Goal: Find specific page/section: Find specific page/section

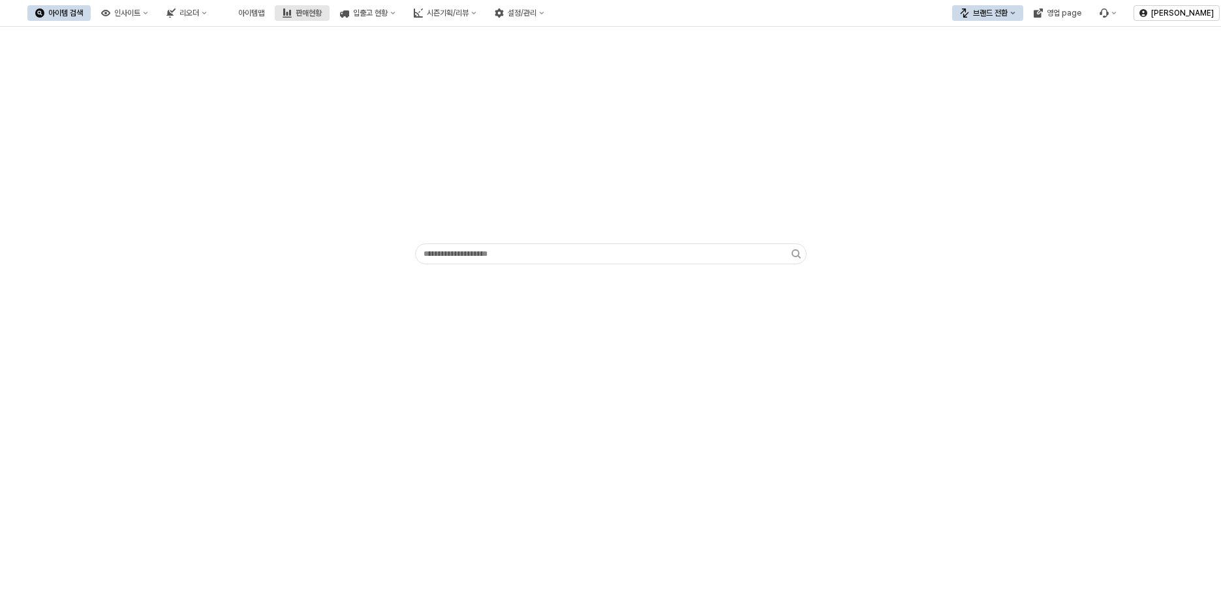
click at [322, 12] on div "판매현황" at bounding box center [309, 12] width 26 height 9
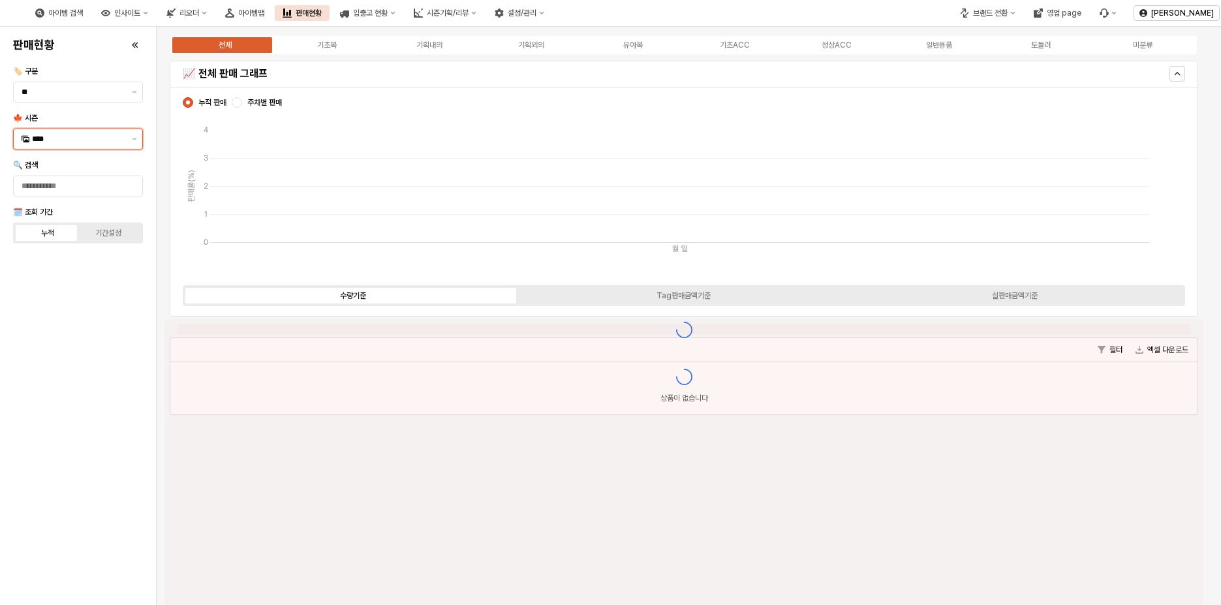
click at [84, 140] on input "****" at bounding box center [78, 138] width 92 height 13
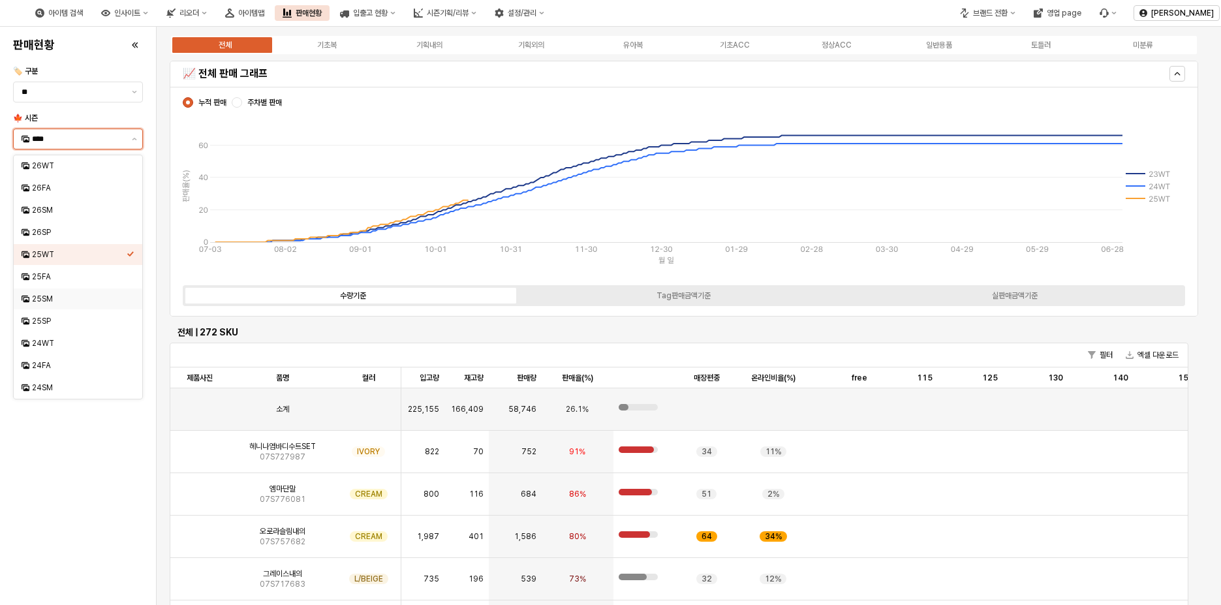
click at [103, 303] on div "25SM" at bounding box center [79, 299] width 95 height 10
type input "****"
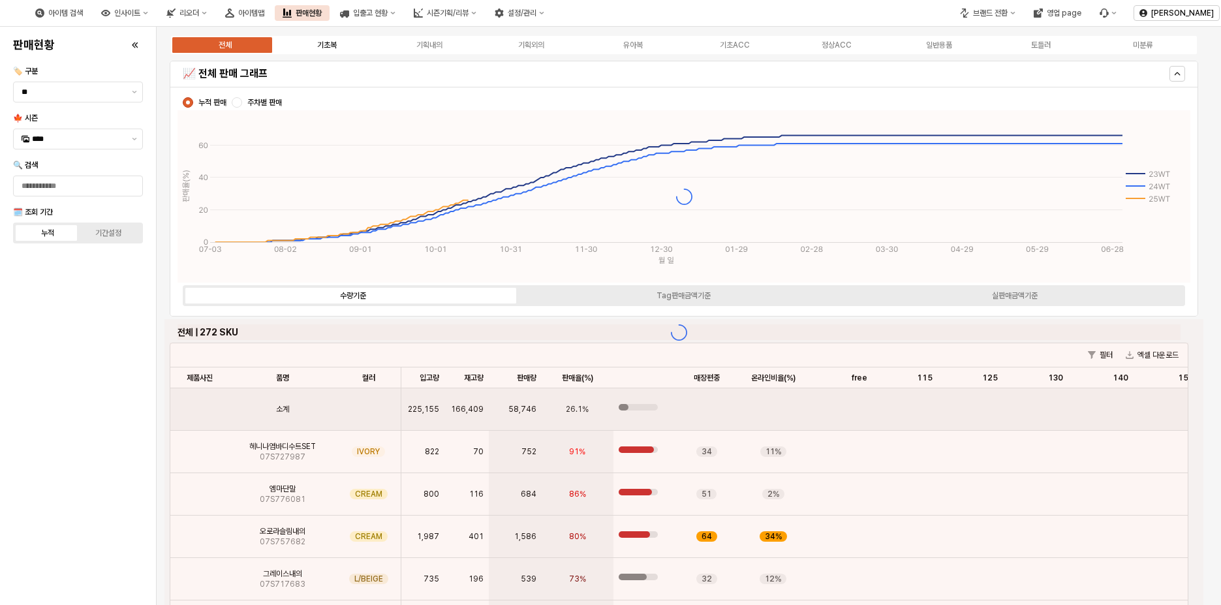
click at [337, 48] on label "기초복" at bounding box center [327, 45] width 102 height 12
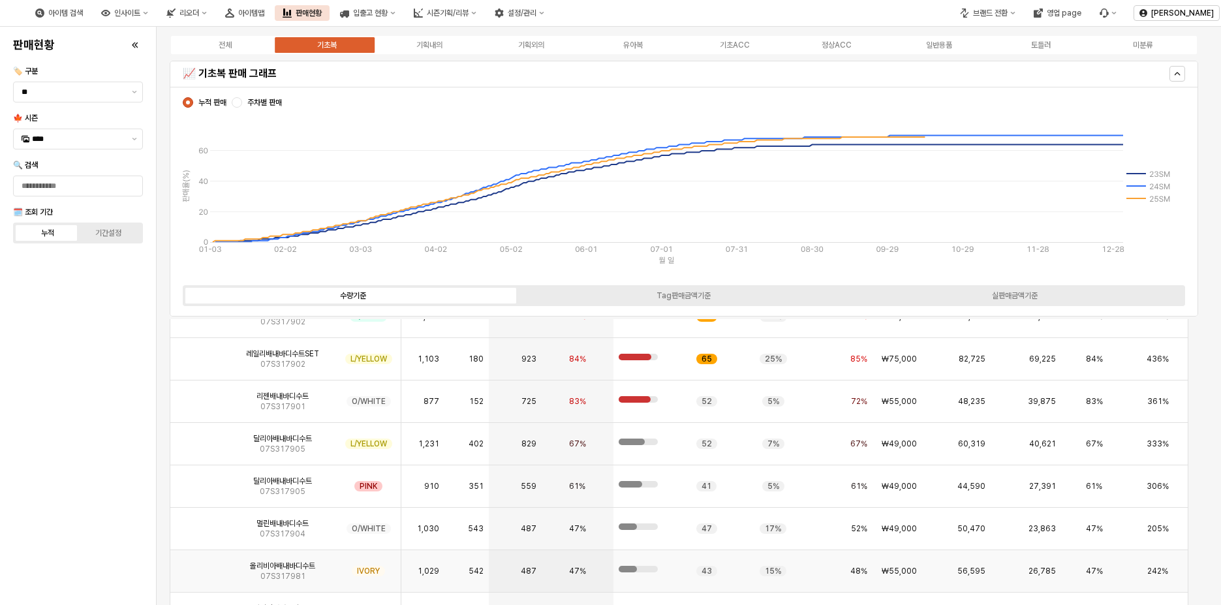
scroll to position [718, 0]
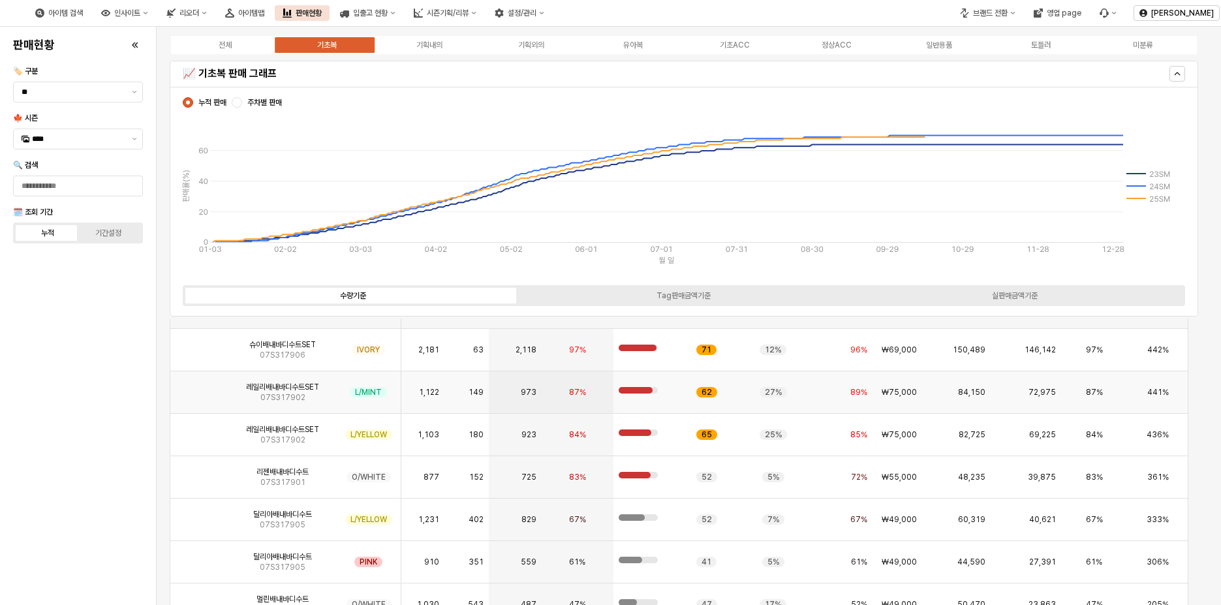
click at [200, 387] on img "App Frame" at bounding box center [200, 387] width 0 height 0
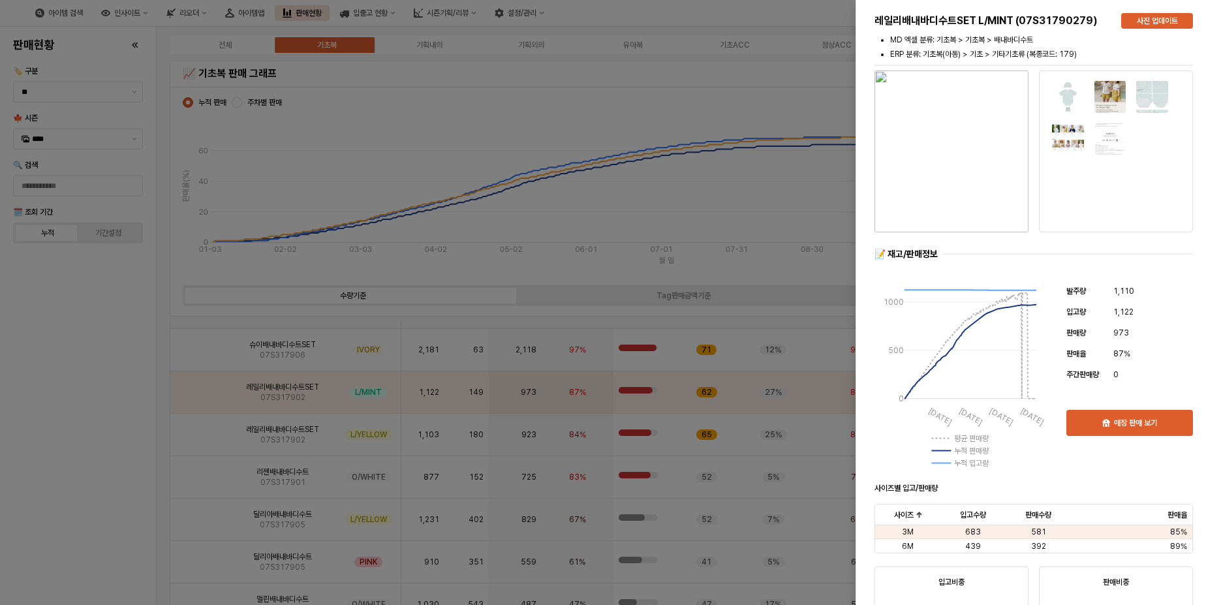
click at [96, 485] on div at bounding box center [610, 302] width 1221 height 605
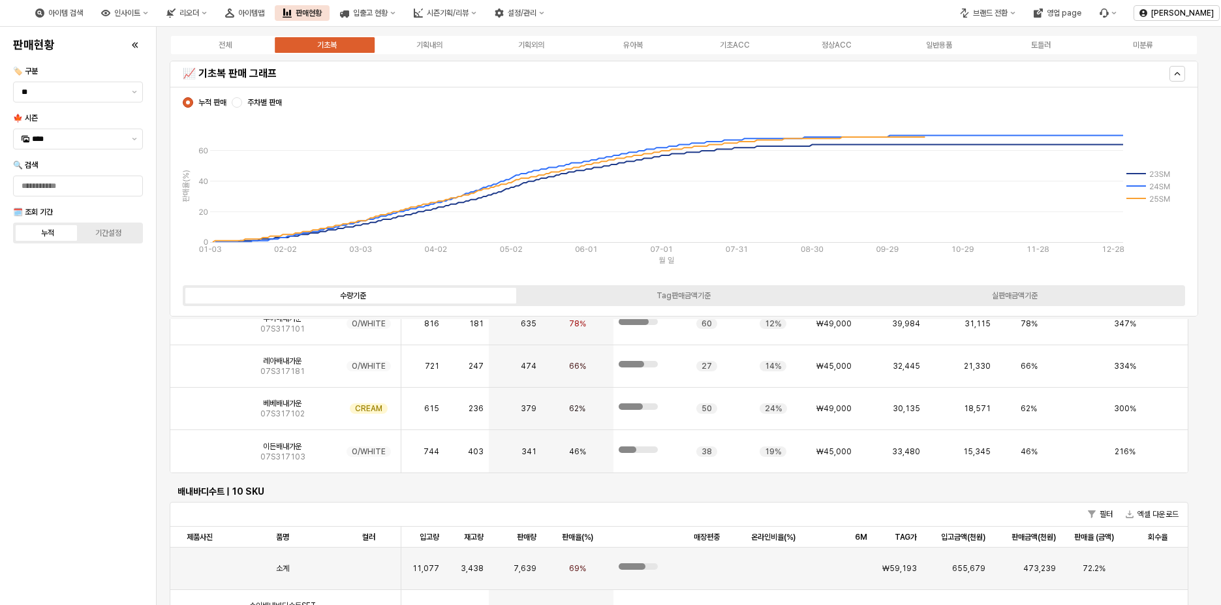
scroll to position [522, 0]
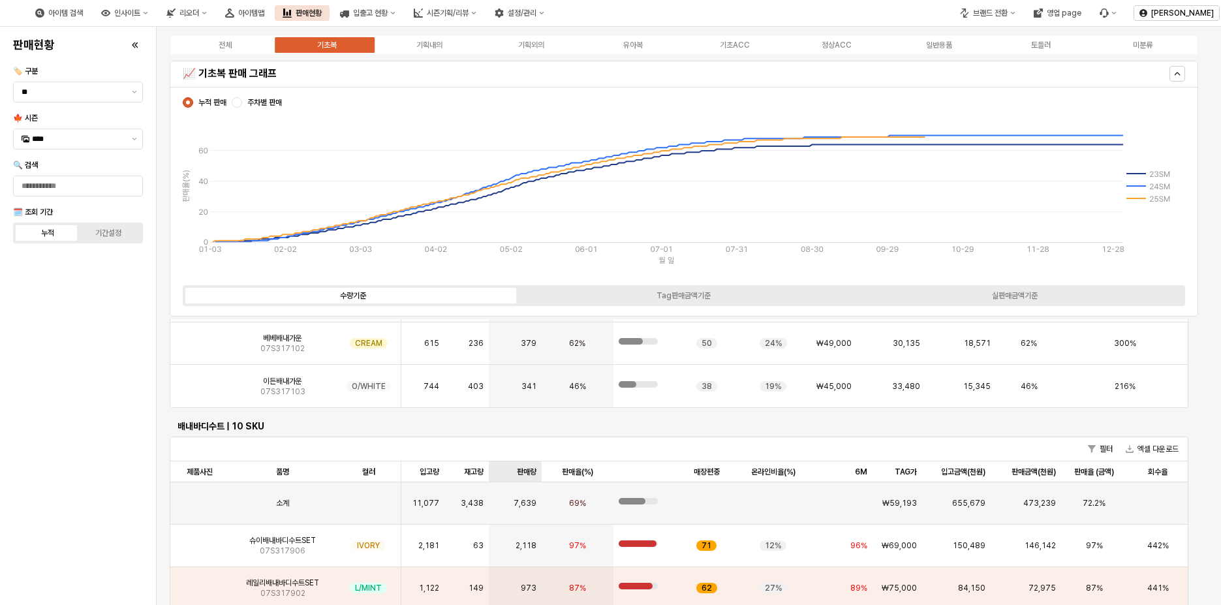
click at [527, 467] on div "판매량 판매량" at bounding box center [515, 471] width 52 height 21
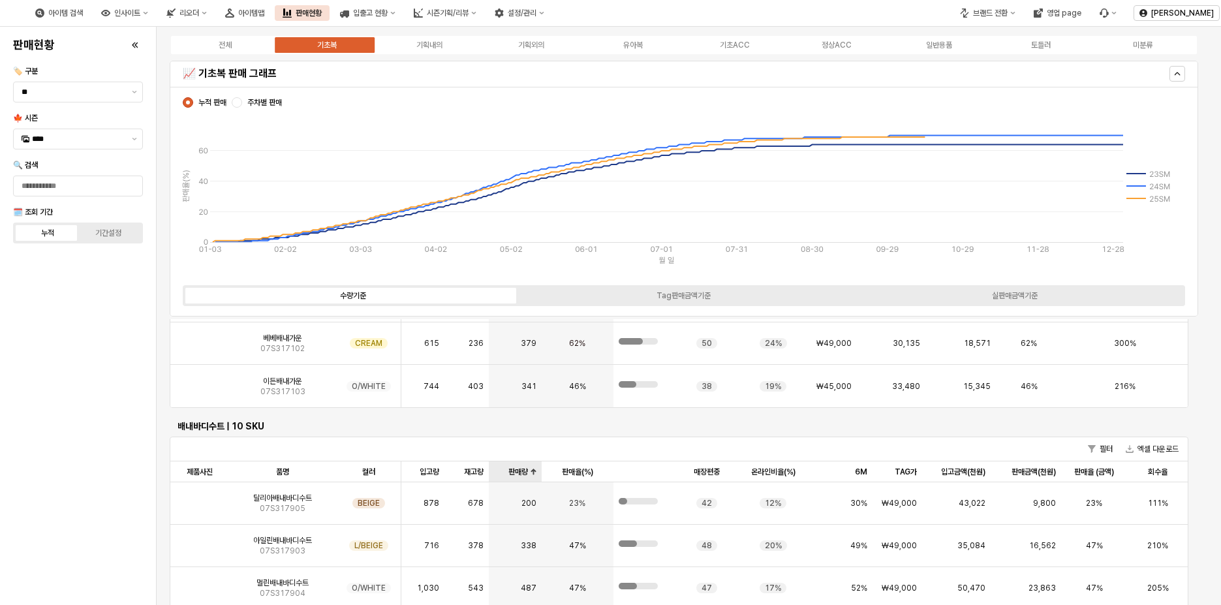
click at [527, 467] on div "판매량 판매량" at bounding box center [515, 471] width 52 height 21
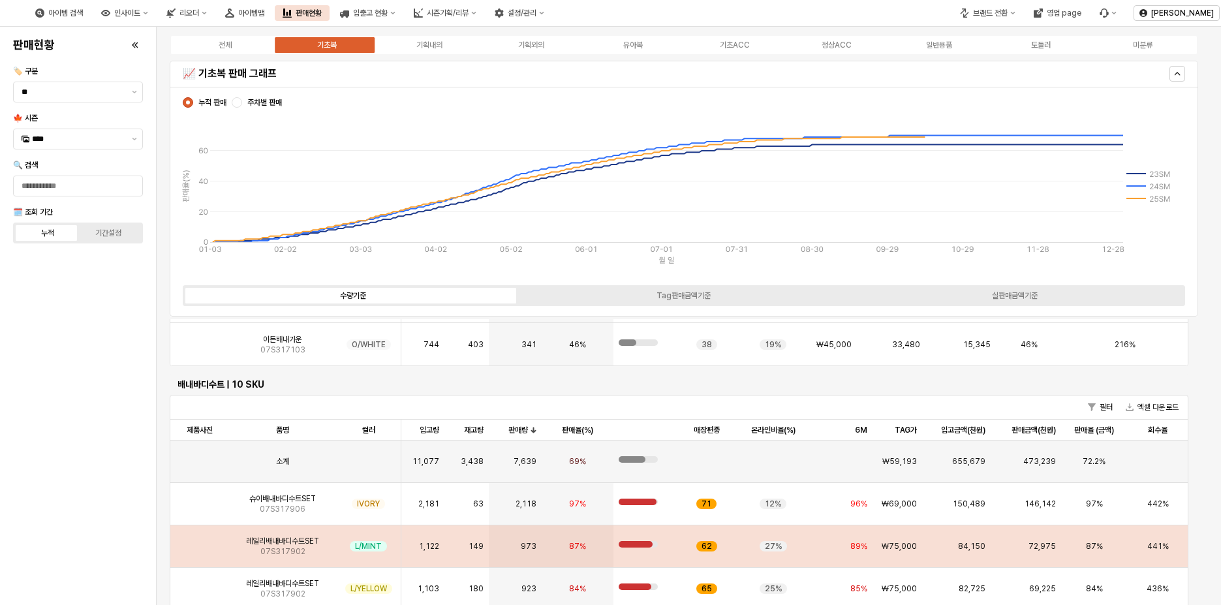
scroll to position [587, 0]
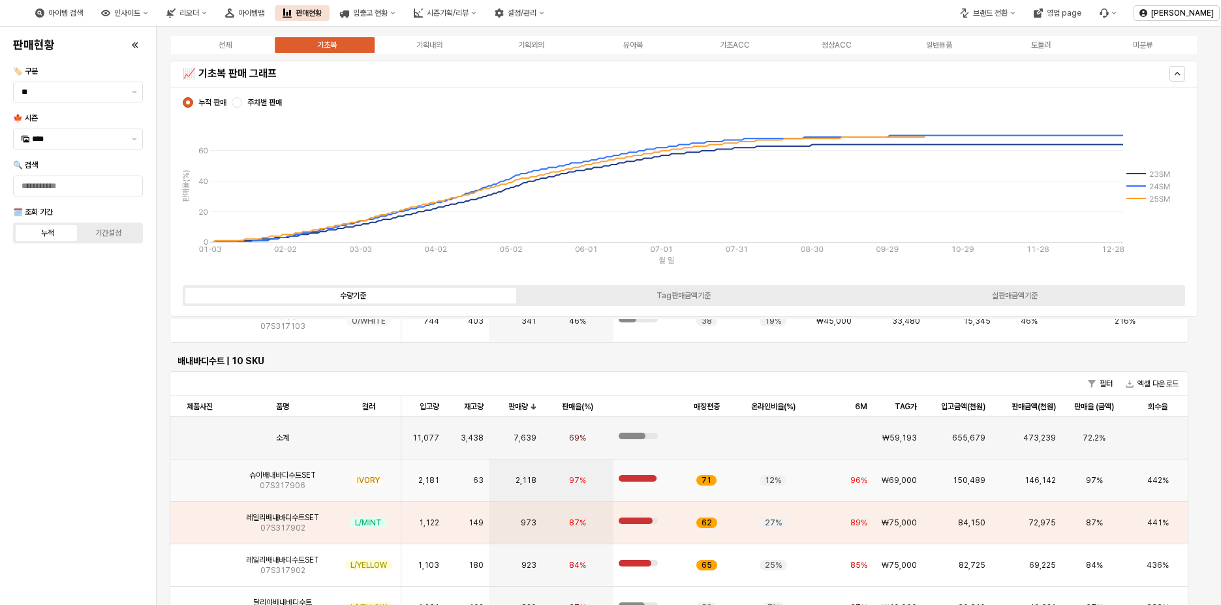
click at [200, 475] on img "App Frame" at bounding box center [200, 475] width 0 height 0
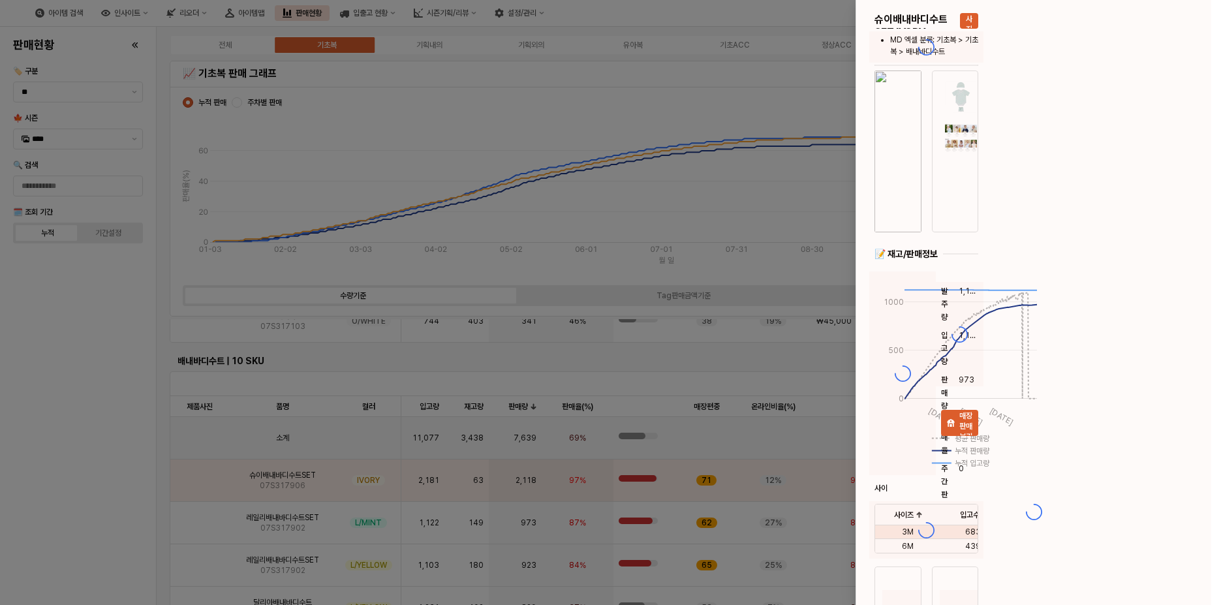
click at [244, 520] on div at bounding box center [610, 302] width 1221 height 605
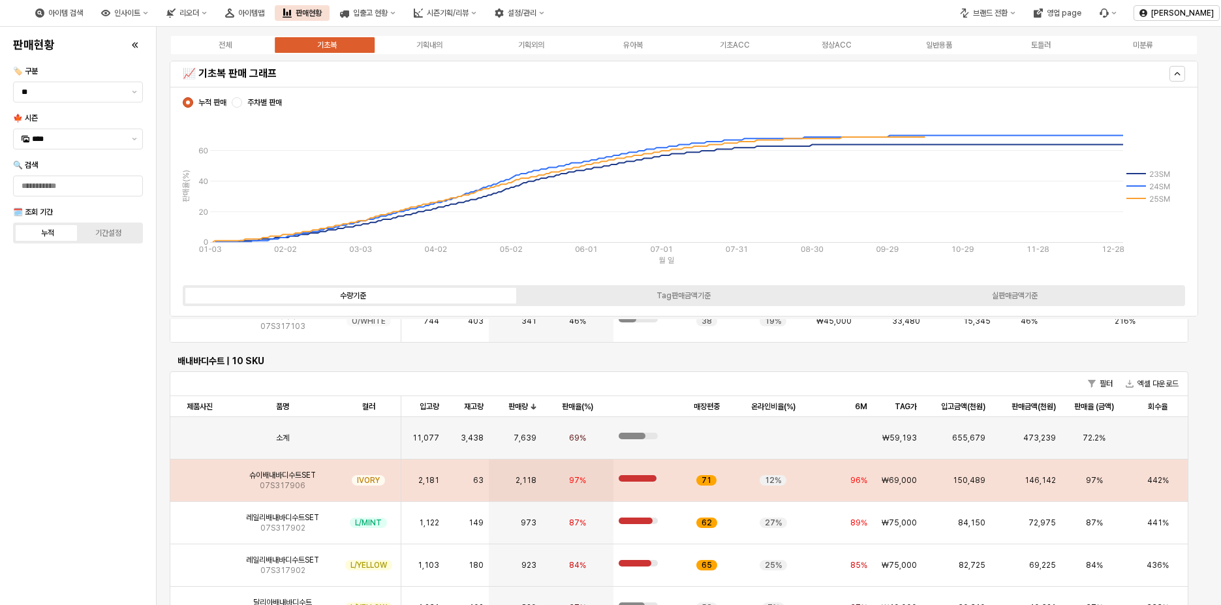
click at [200, 475] on img "App Frame" at bounding box center [200, 475] width 0 height 0
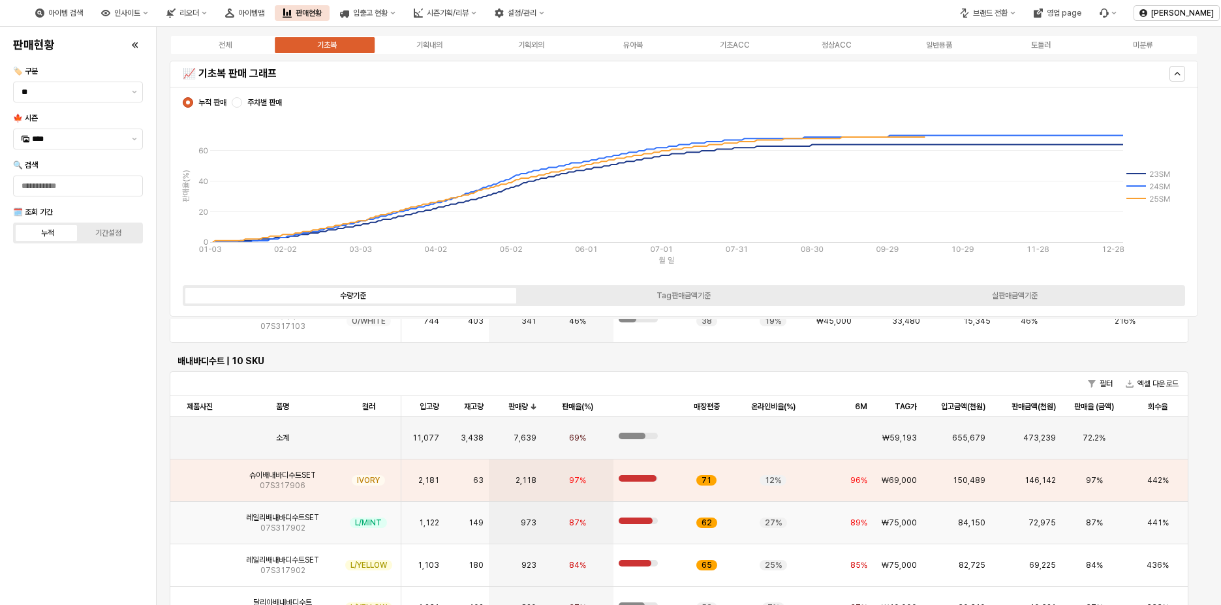
click at [200, 518] on img "App Frame" at bounding box center [200, 518] width 0 height 0
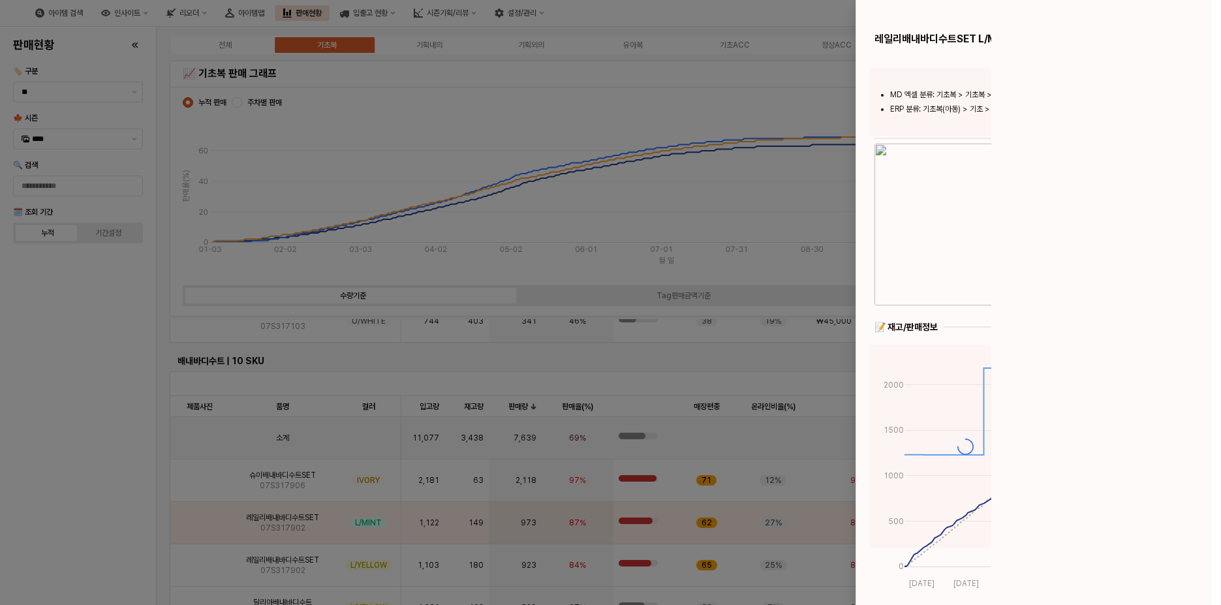
click at [251, 522] on div at bounding box center [610, 302] width 1221 height 605
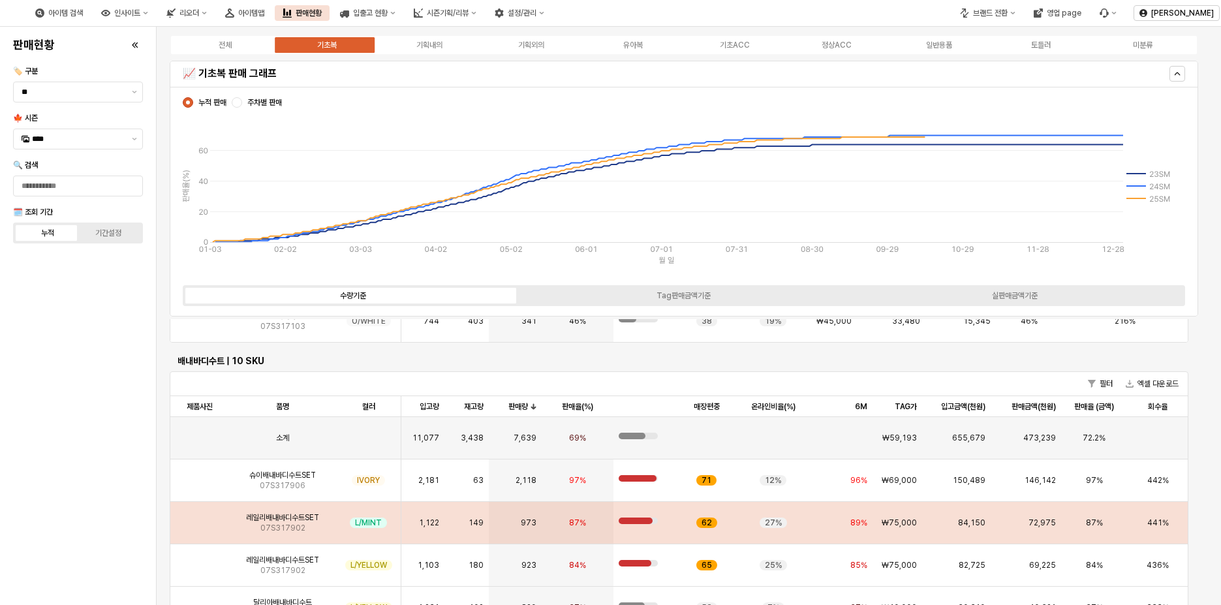
click at [251, 522] on span "레일리배내바디수트SET" at bounding box center [282, 517] width 73 height 10
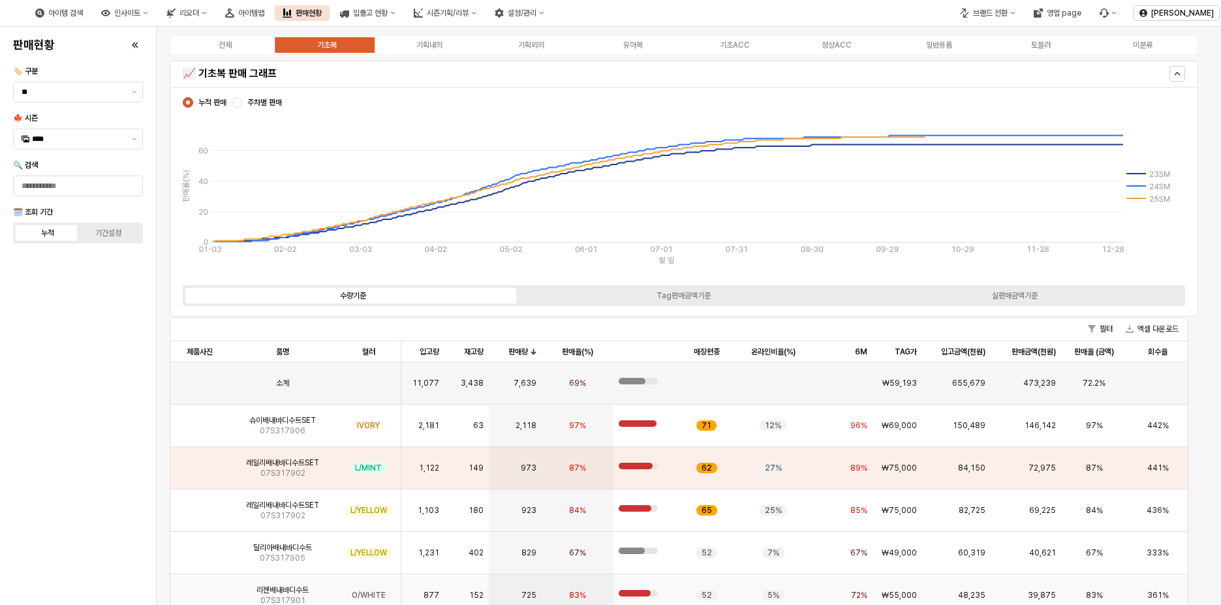
scroll to position [718, 0]
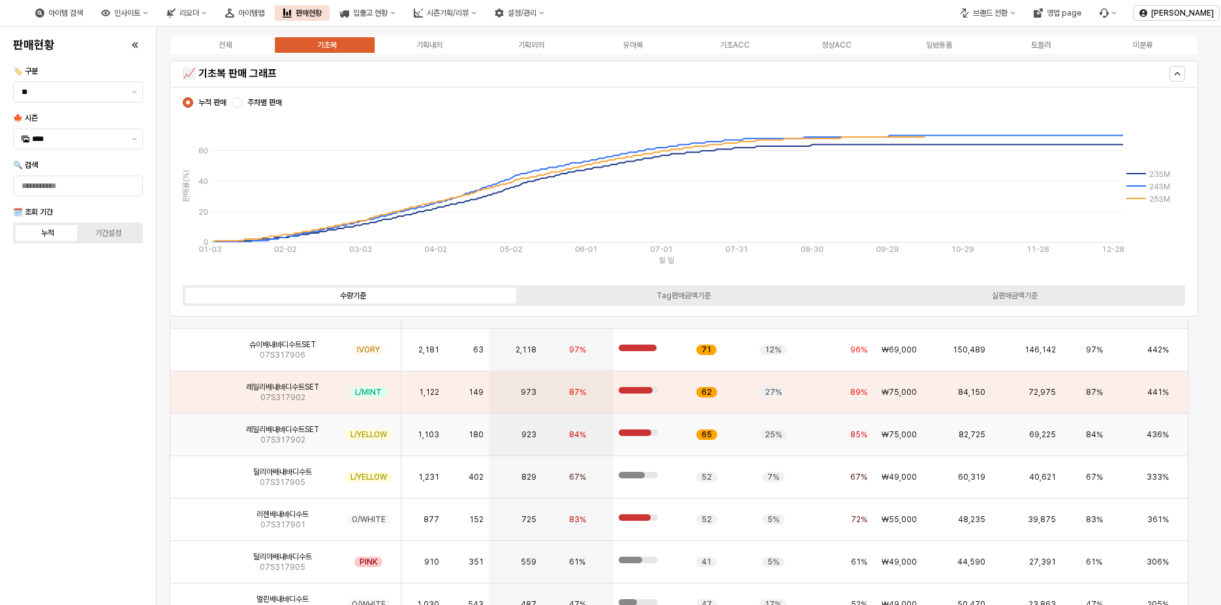
click at [200, 429] on img "App Frame" at bounding box center [200, 429] width 0 height 0
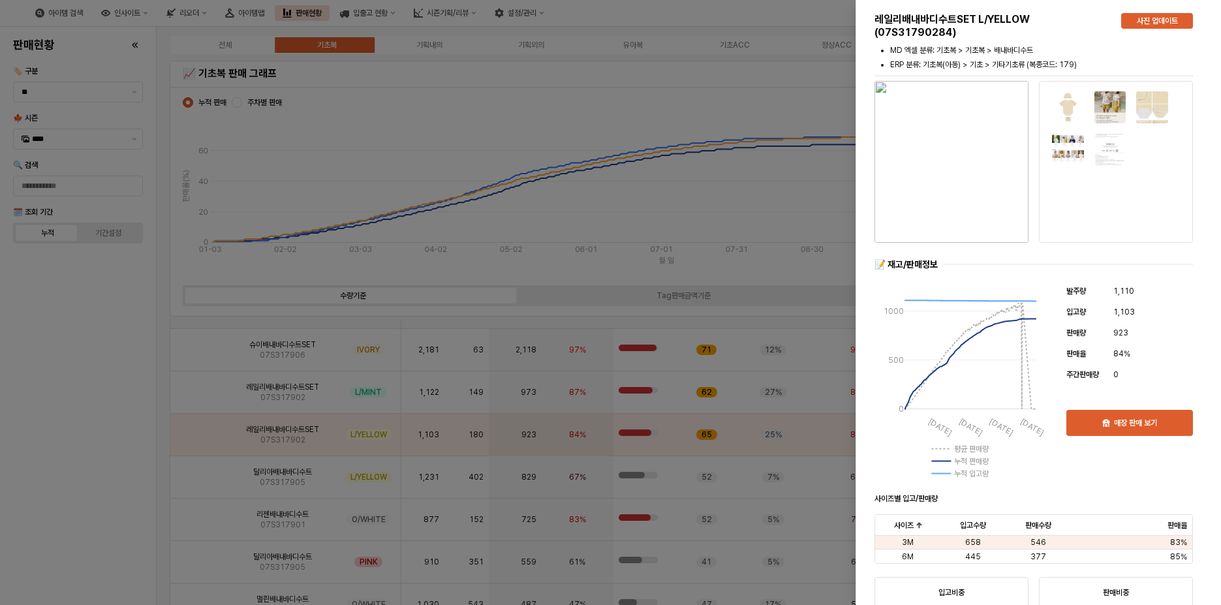
click at [954, 189] on img "button" at bounding box center [952, 162] width 154 height 162
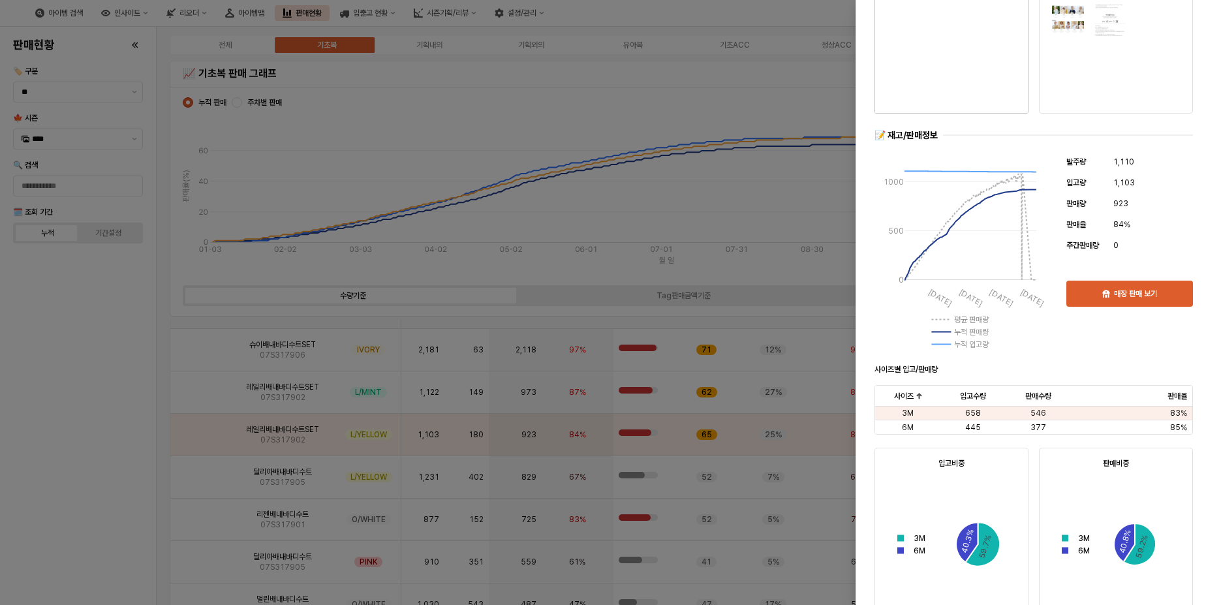
scroll to position [131, 0]
click at [6, 461] on div at bounding box center [610, 302] width 1221 height 605
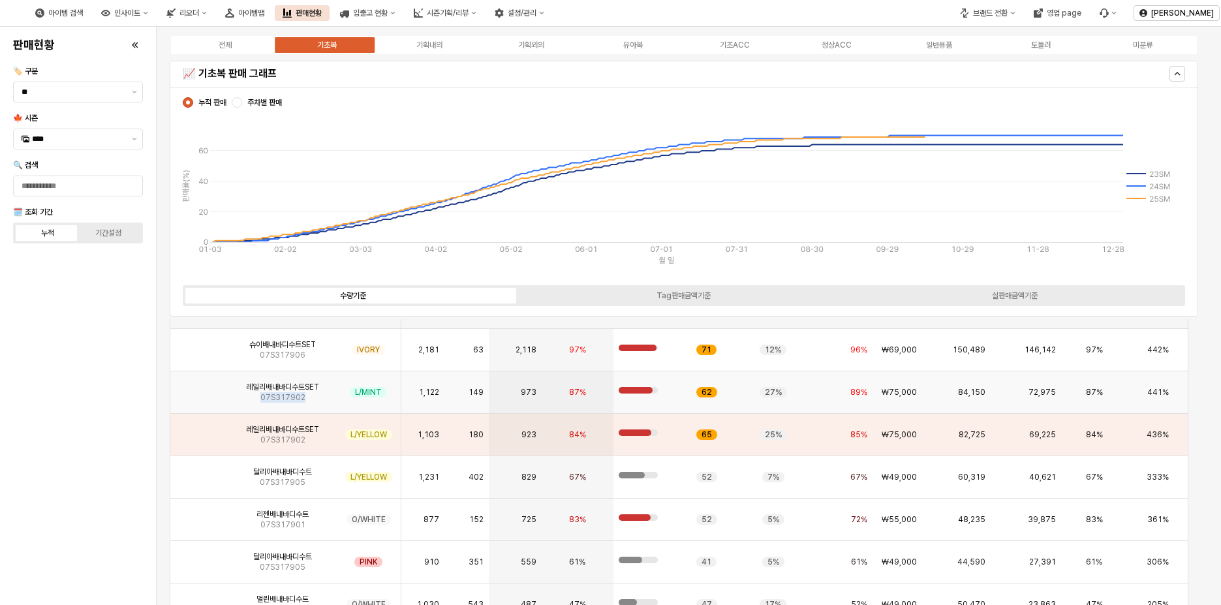
drag, startPoint x: 307, startPoint y: 396, endPoint x: 257, endPoint y: 400, distance: 50.4
click at [257, 400] on div "레일리배내바디수트SET 07S317902" at bounding box center [282, 392] width 107 height 42
copy span "07S317902"
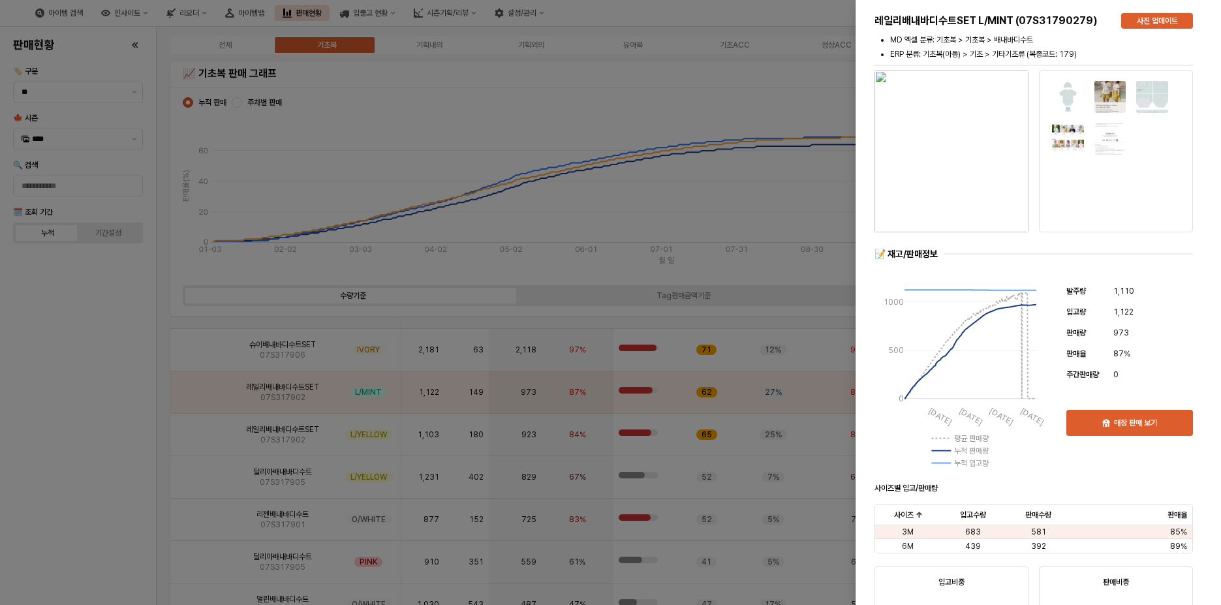
click at [54, 411] on div at bounding box center [610, 302] width 1221 height 605
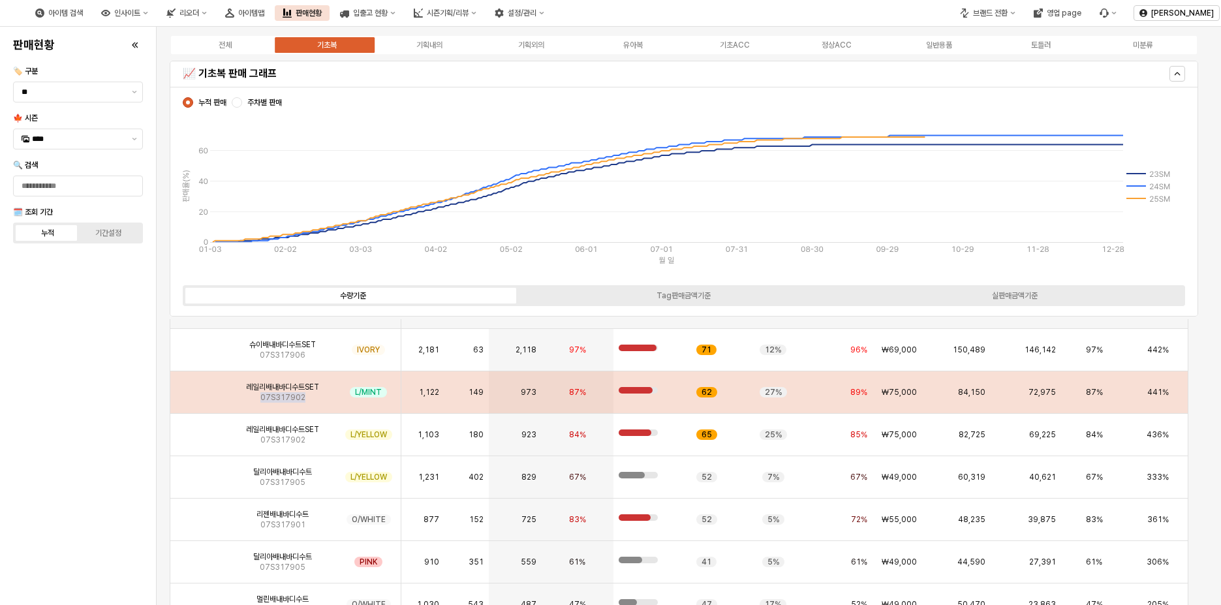
drag, startPoint x: 307, startPoint y: 401, endPoint x: 262, endPoint y: 399, distance: 45.7
click at [262, 399] on div "레일리배내바디수트SET 07S317902" at bounding box center [282, 392] width 107 height 42
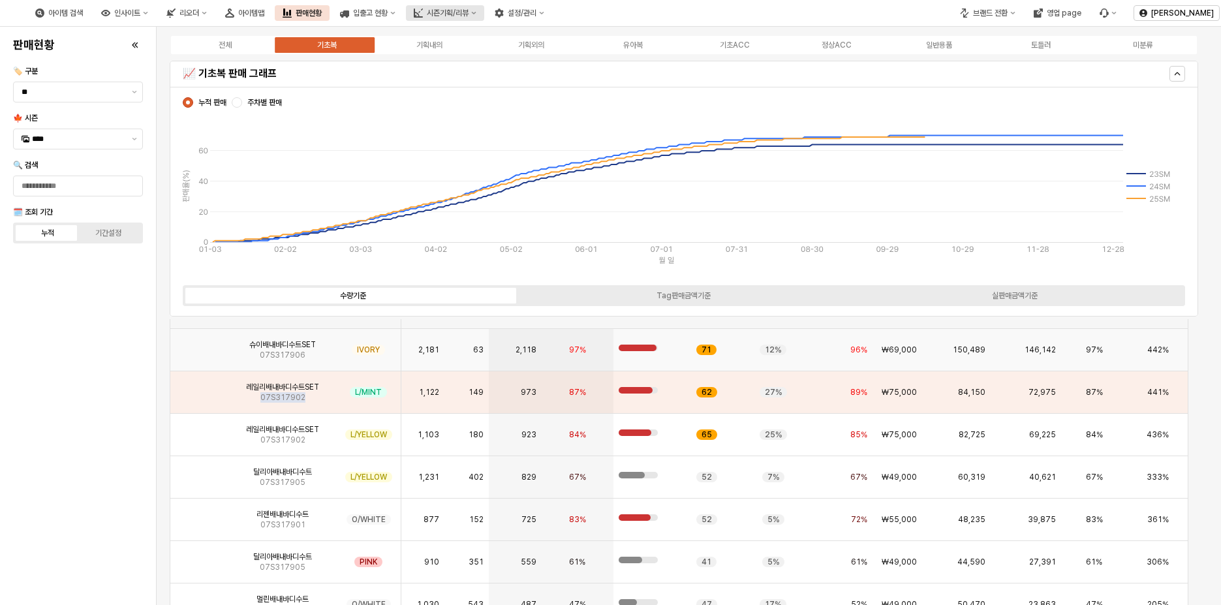
copy span "07S317902"
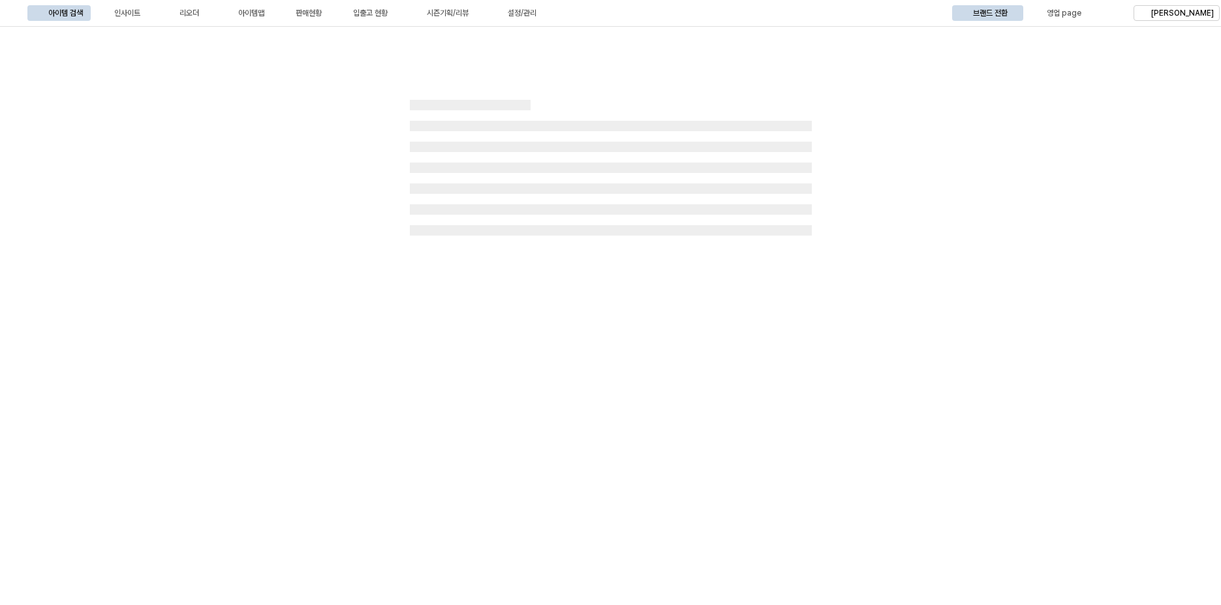
click at [322, 17] on div "판매현황" at bounding box center [309, 12] width 26 height 9
click at [264, 16] on div "아이템맵" at bounding box center [251, 12] width 26 height 9
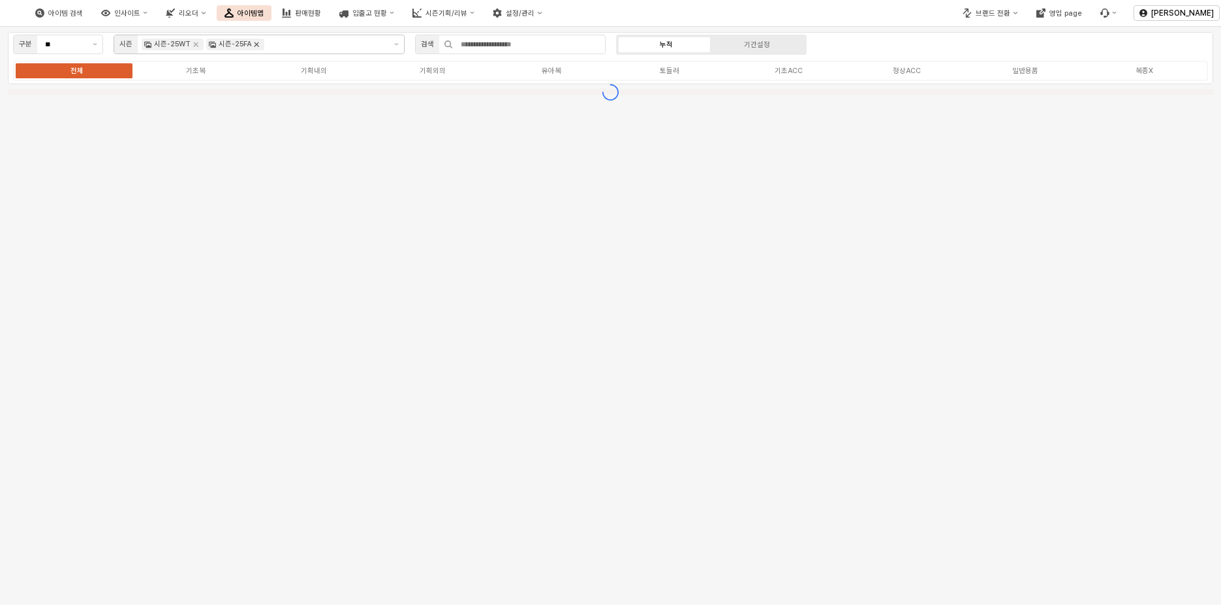
click at [256, 49] on icon "Remove 시즌-25FA" at bounding box center [256, 44] width 10 height 10
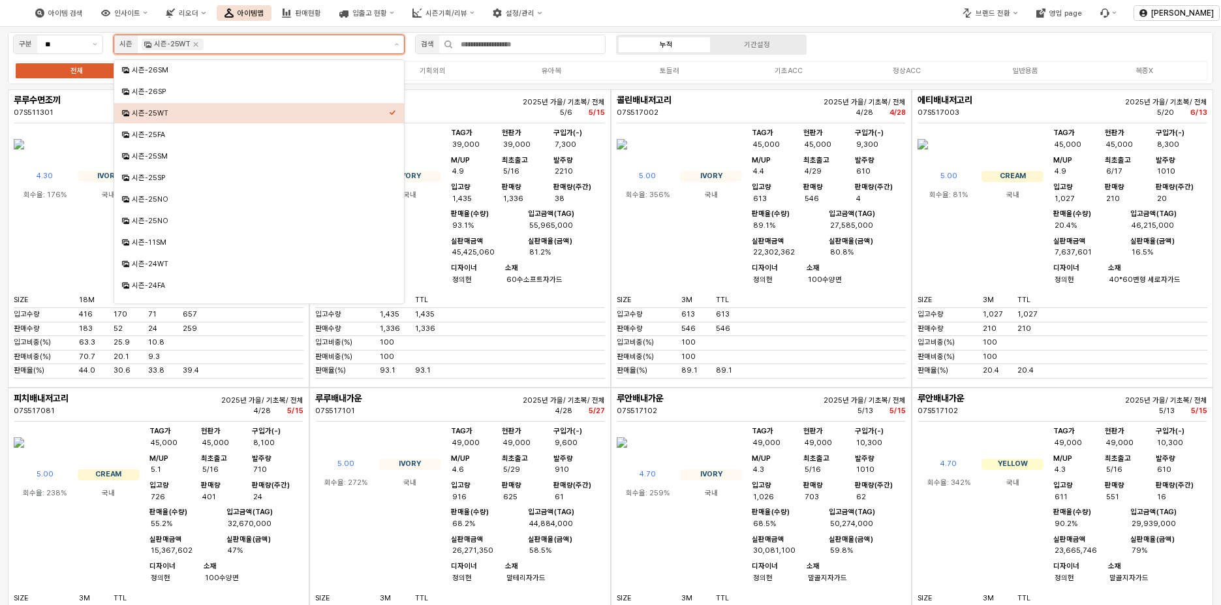
click at [194, 46] on icon "Remove 시즌-25WT" at bounding box center [196, 44] width 5 height 5
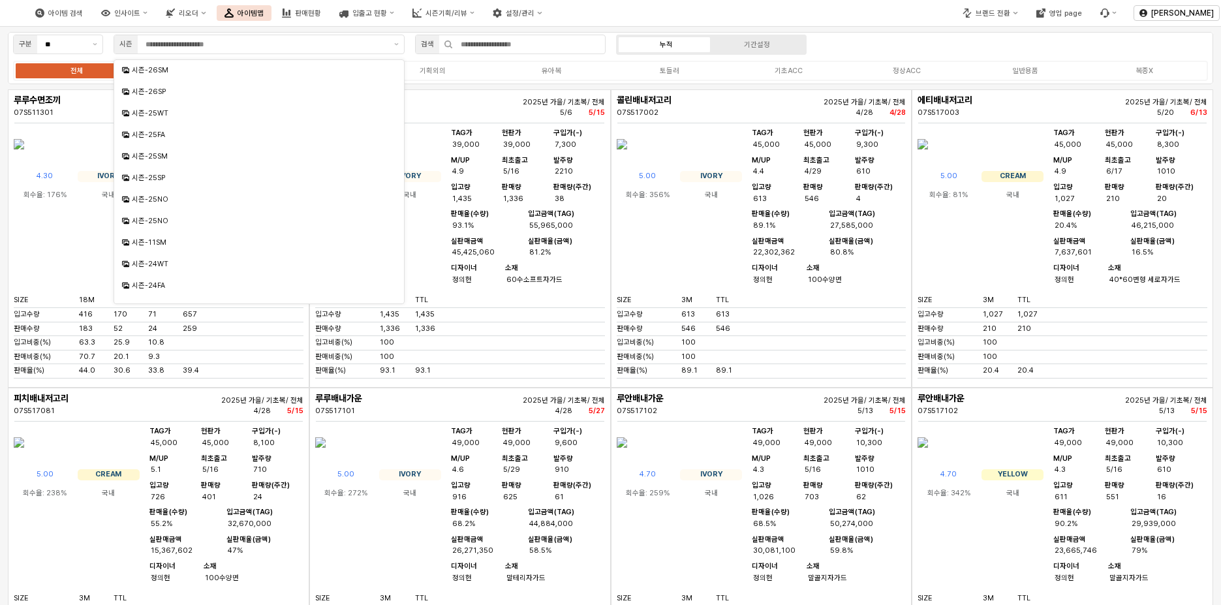
click at [10, 209] on div "루루수면조끼 07S511301 2025년 가을/ 기초복/ 전체 4/28 [DATE] 4.30 IVORY 회수율: 176% 국내 TAG가 65,…" at bounding box center [159, 238] width 302 height 298
click at [198, 44] on input "App Frame" at bounding box center [266, 45] width 241 height 12
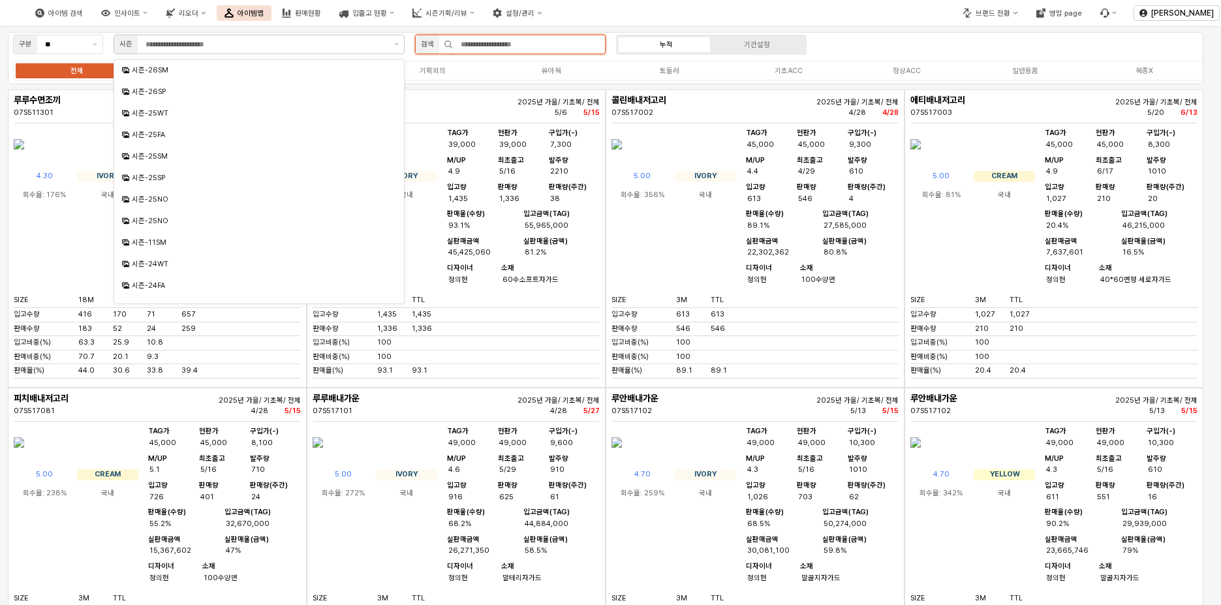
click at [540, 48] on input "App Frame" at bounding box center [529, 44] width 152 height 18
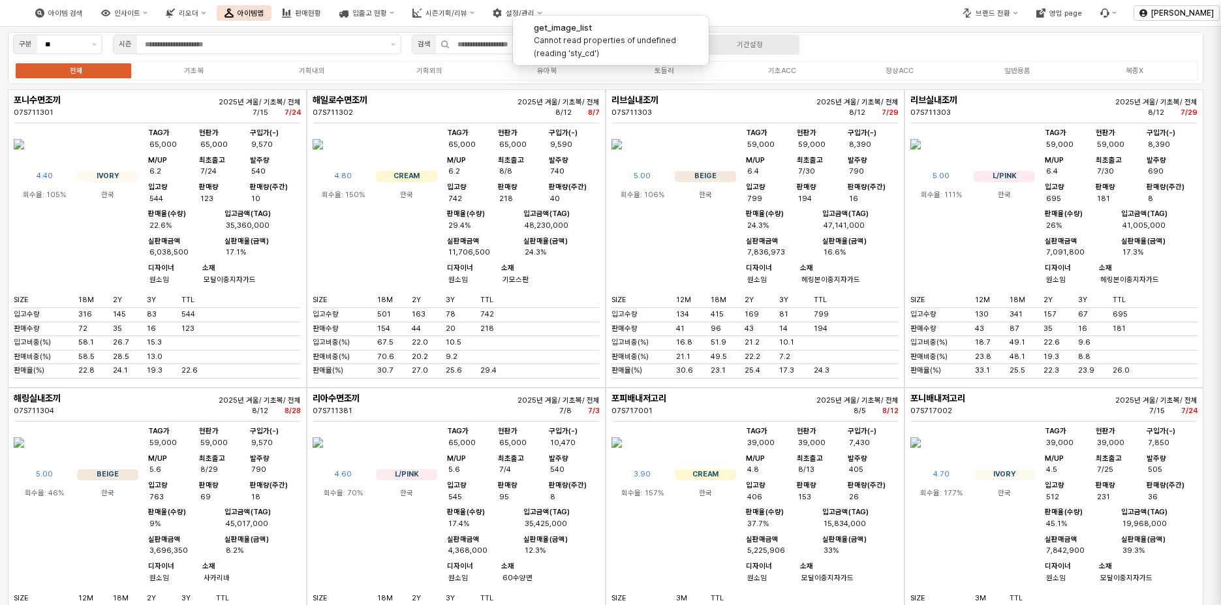
click at [245, 73] on div at bounding box center [610, 302] width 1221 height 605
drag, startPoint x: 578, startPoint y: 43, endPoint x: 204, endPoint y: 42, distance: 374.0
click at [578, 42] on label "Cannot read properties of undefined (reading 'sty_cd')" at bounding box center [605, 46] width 142 height 23
click at [204, 42] on input "App Frame" at bounding box center [264, 45] width 238 height 12
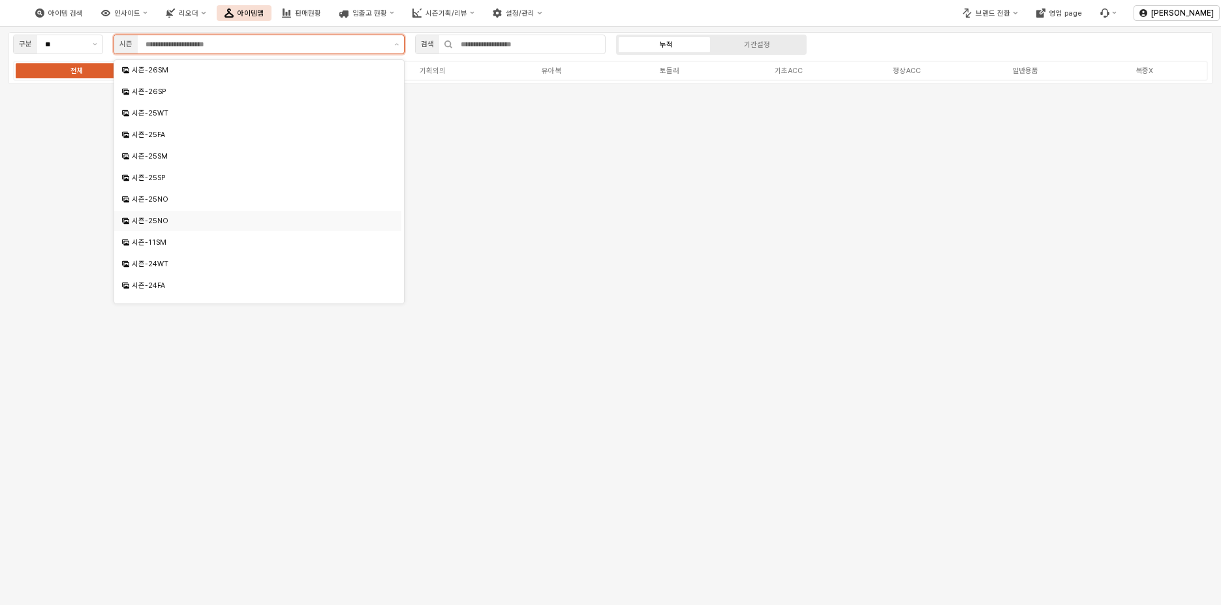
click at [186, 217] on div "시즌-25NO" at bounding box center [259, 221] width 255 height 10
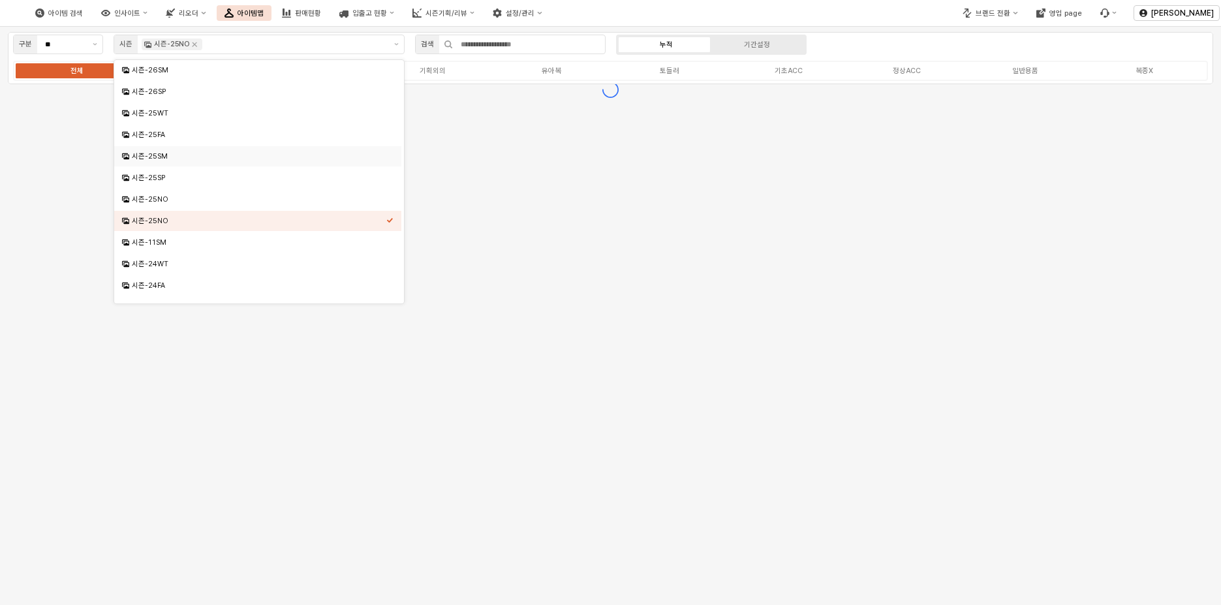
click at [910, 44] on div "구분 ** 시즌 시즌-25NO 검색 누적 기간설정 전체 기초복 기획내의 기획외의 유아복 토들러 기초ACC 정상ACC 일반용품 복종X" at bounding box center [610, 58] width 1205 height 52
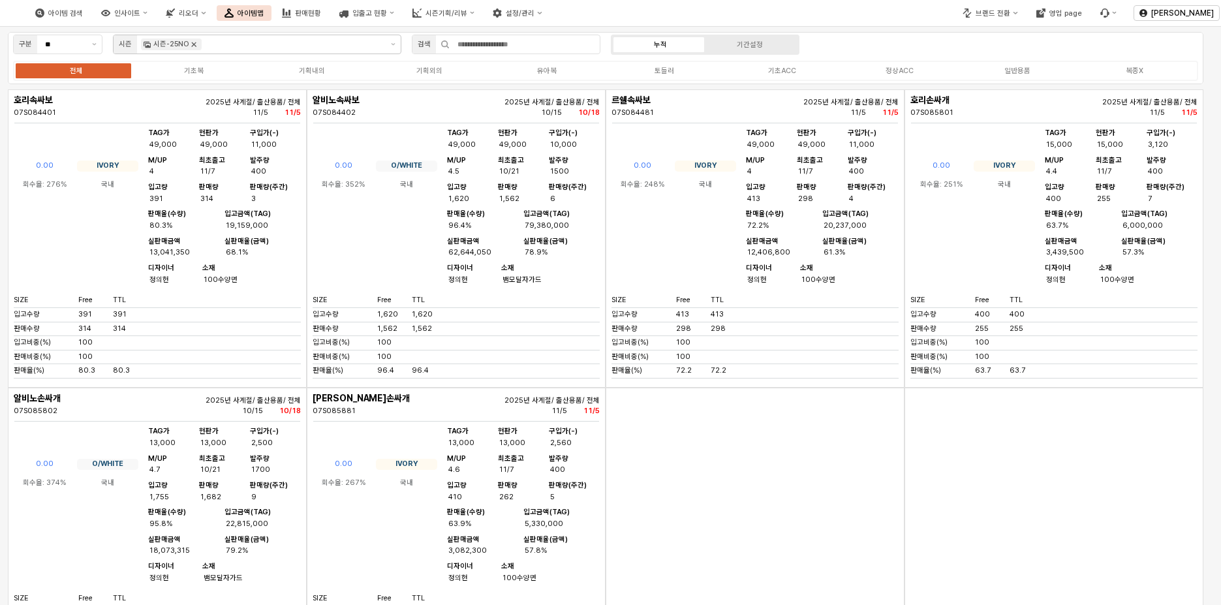
click at [196, 47] on icon "Remove 시즌-25NO" at bounding box center [194, 44] width 10 height 10
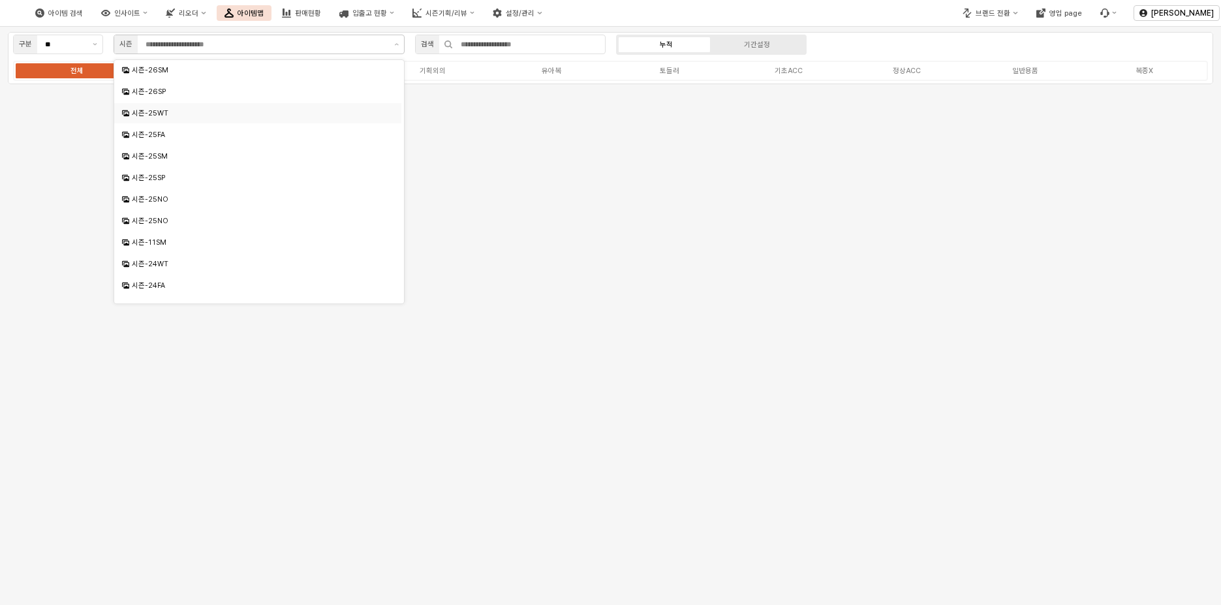
click at [921, 30] on div "구분 ** 시즌 검색 누적 기간설정 전체 기초복 기획내의 기획외의 유아복 토들러 기초ACC 정상ACC 일반용품 복종X" at bounding box center [610, 61] width 1221 height 68
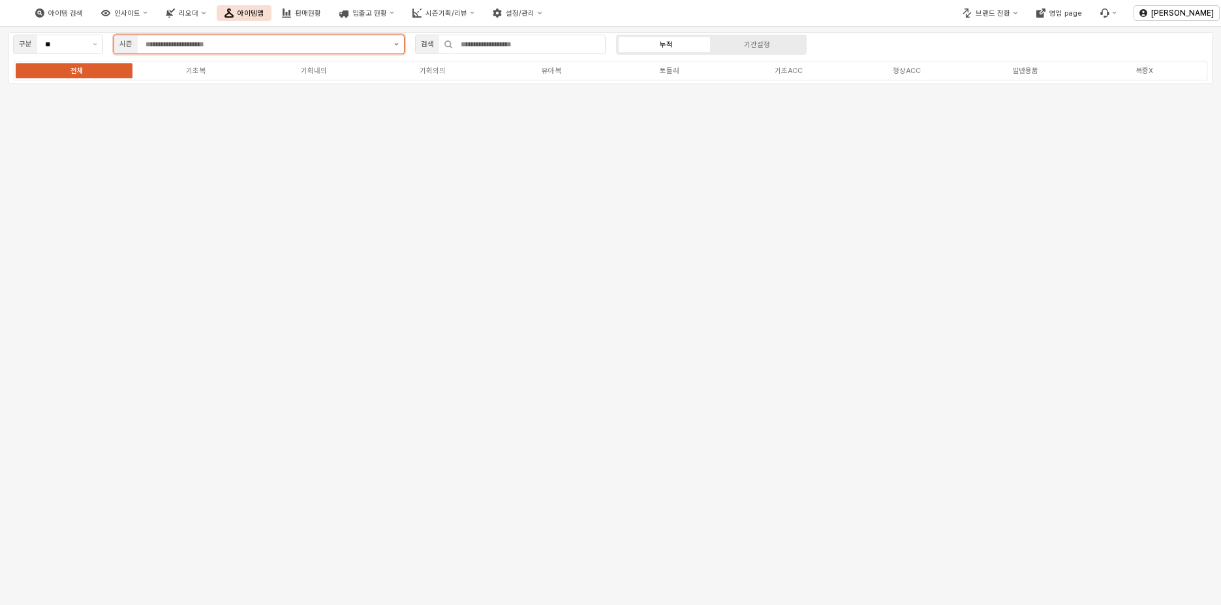
click at [401, 44] on button "제안 사항 표시" at bounding box center [396, 44] width 15 height 18
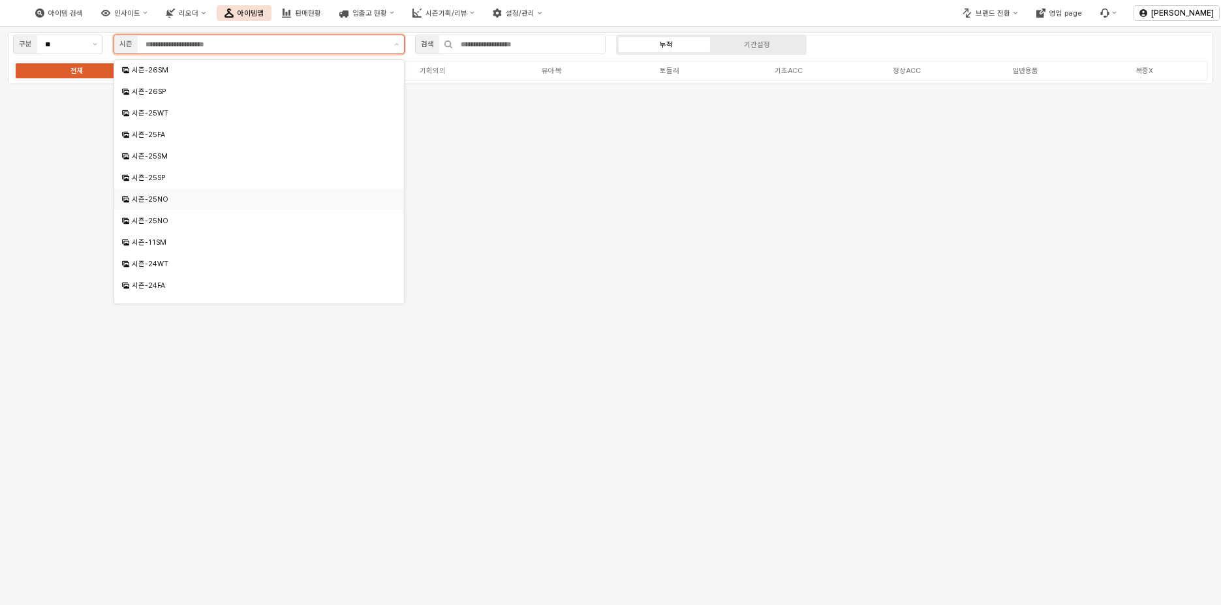
click at [216, 195] on div "시즌-25NO" at bounding box center [260, 199] width 257 height 10
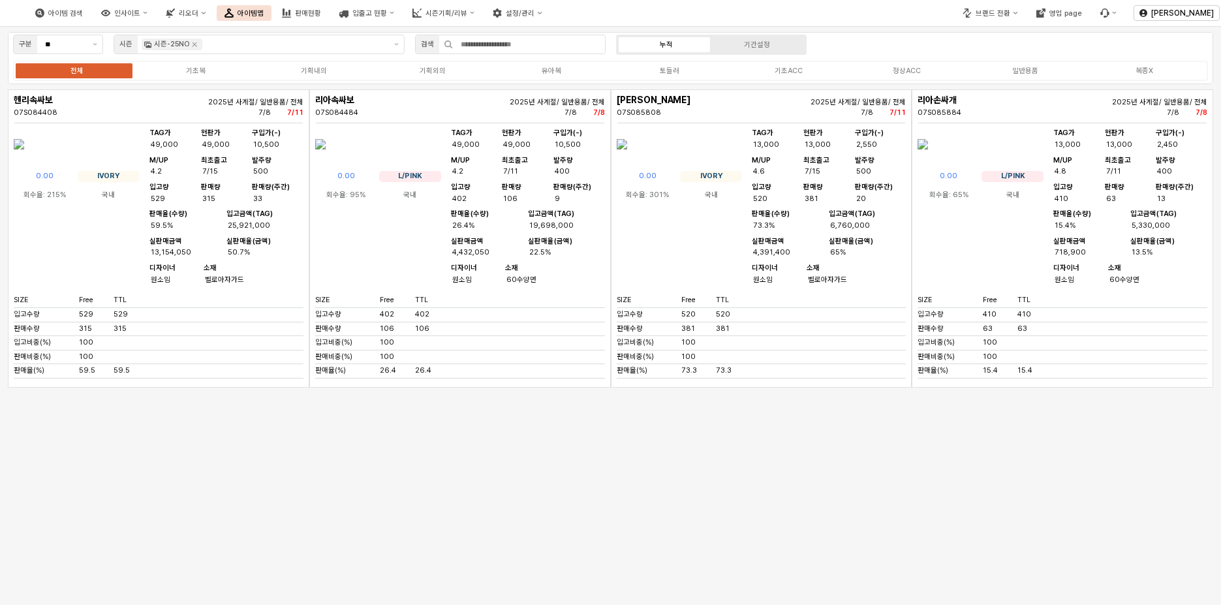
click at [911, 36] on div "구분 ** 시즌 시즌-25NO 검색 누적 기간설정 전체 기초복 기획내의 기획외의 유아복 토들러 기초ACC 정상ACC 일반용품 복종X" at bounding box center [610, 58] width 1205 height 52
click at [204, 74] on div "기초복" at bounding box center [196, 71] width 20 height 8
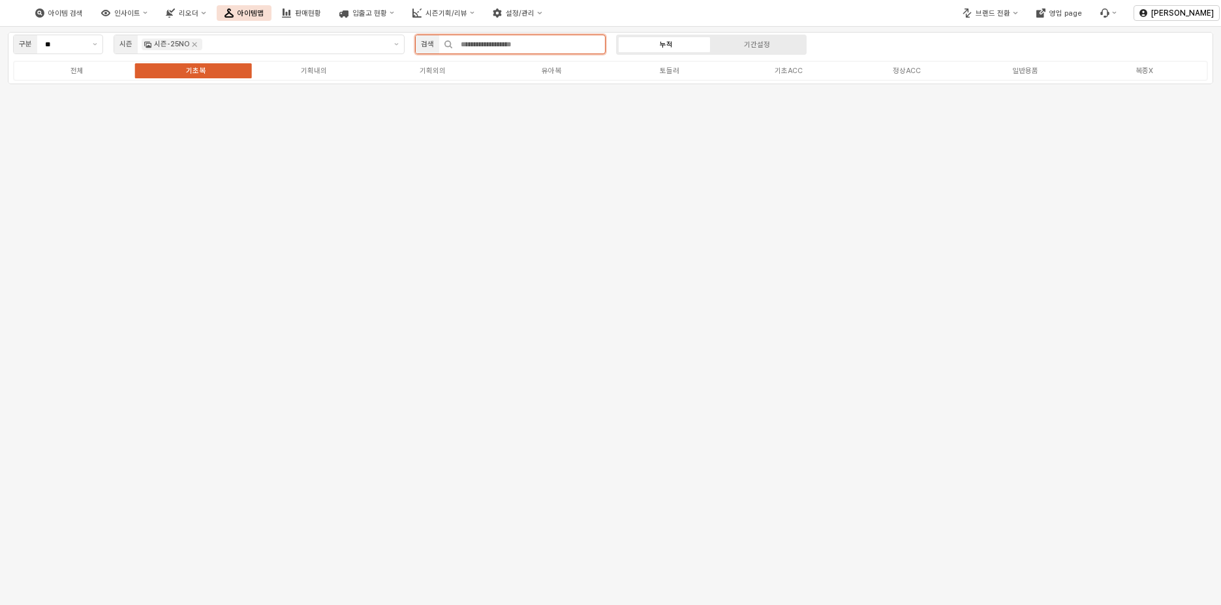
click at [468, 48] on input "App Frame" at bounding box center [529, 44] width 152 height 18
type input "****"
click at [905, 48] on div "구분 ** 시즌 시즌-25NO 검색 **** 누적 기간설정 전체 기초복 기획내의 기획외의 유아복 토들러 기초ACC 정상ACC 일반용품 복종X" at bounding box center [610, 58] width 1205 height 52
click at [72, 67] on div "전체" at bounding box center [76, 71] width 13 height 8
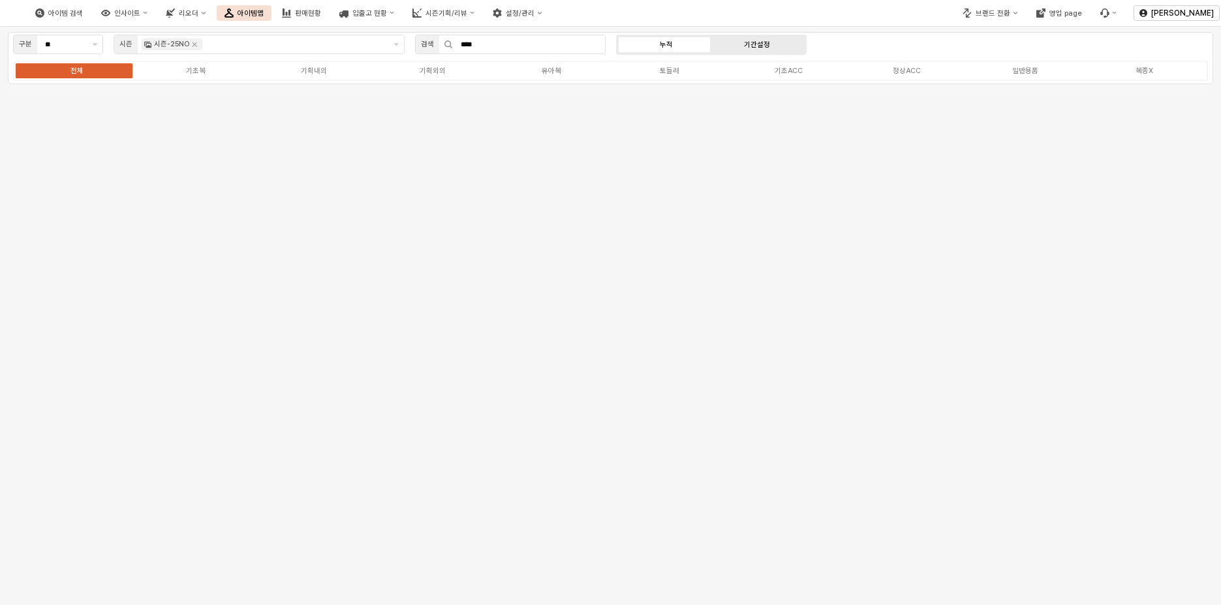
click at [752, 44] on div "기간설정" at bounding box center [757, 44] width 26 height 8
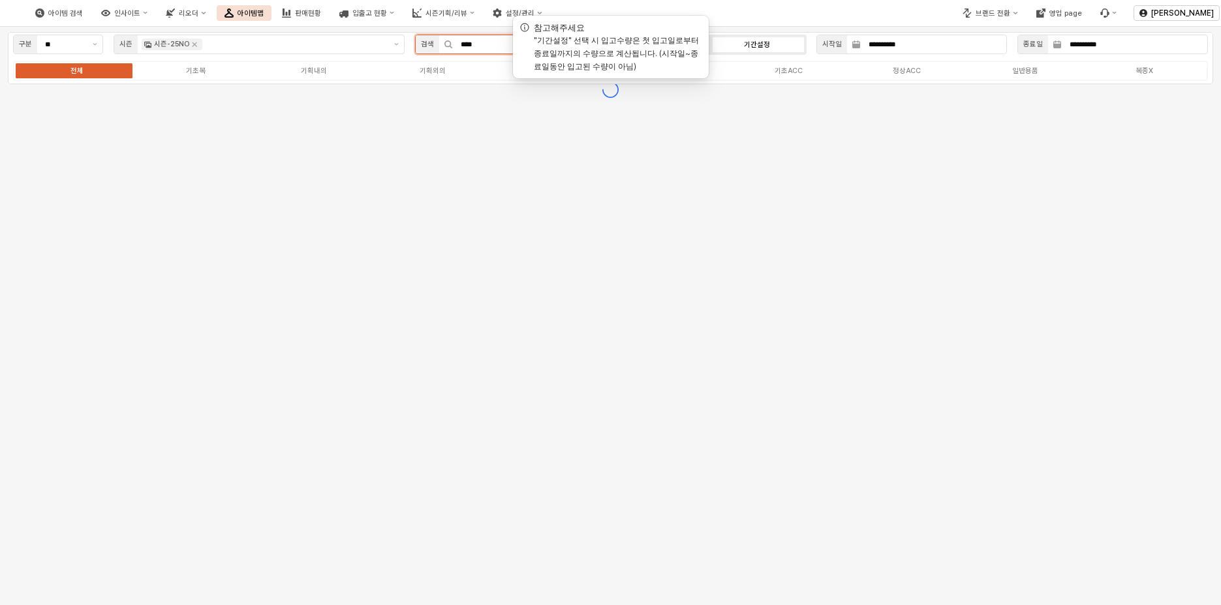
click at [479, 48] on input "****" at bounding box center [529, 44] width 152 height 18
drag, startPoint x: 491, startPoint y: 43, endPoint x: 364, endPoint y: 34, distance: 128.2
click at [364, 34] on div "**********" at bounding box center [610, 58] width 1205 height 52
click at [335, 69] on label "기획내의" at bounding box center [314, 70] width 119 height 11
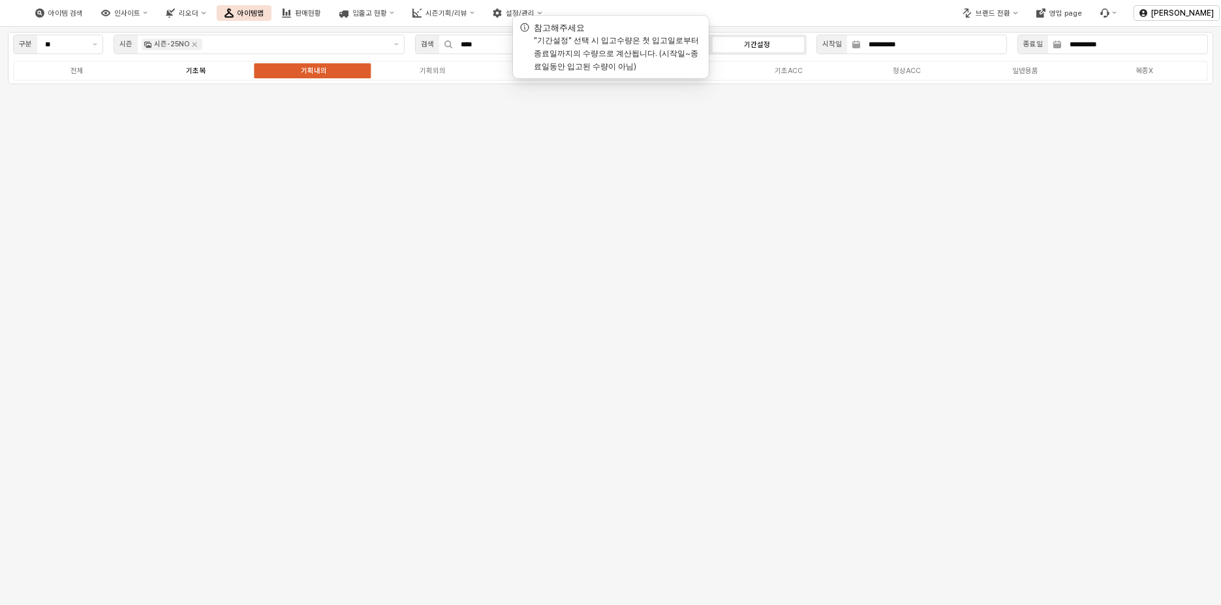
click at [214, 67] on label "기초복" at bounding box center [195, 70] width 119 height 11
click at [193, 41] on icon "Remove 시즌-25NO" at bounding box center [194, 44] width 10 height 10
click at [772, 16] on div "아이템 검색 인사이트 리오더 아이템맵 판매현황 입출고 현황 시즌기획/리뷰 설정/관리" at bounding box center [458, 12] width 916 height 27
drag, startPoint x: 348, startPoint y: 22, endPoint x: 349, endPoint y: 15, distance: 6.7
click at [349, 18] on div "아이템 검색 인사이트 리오더 아이템맵 판매현황 입출고 현황 시즌기획/리뷰 설정/관리" at bounding box center [288, 12] width 523 height 27
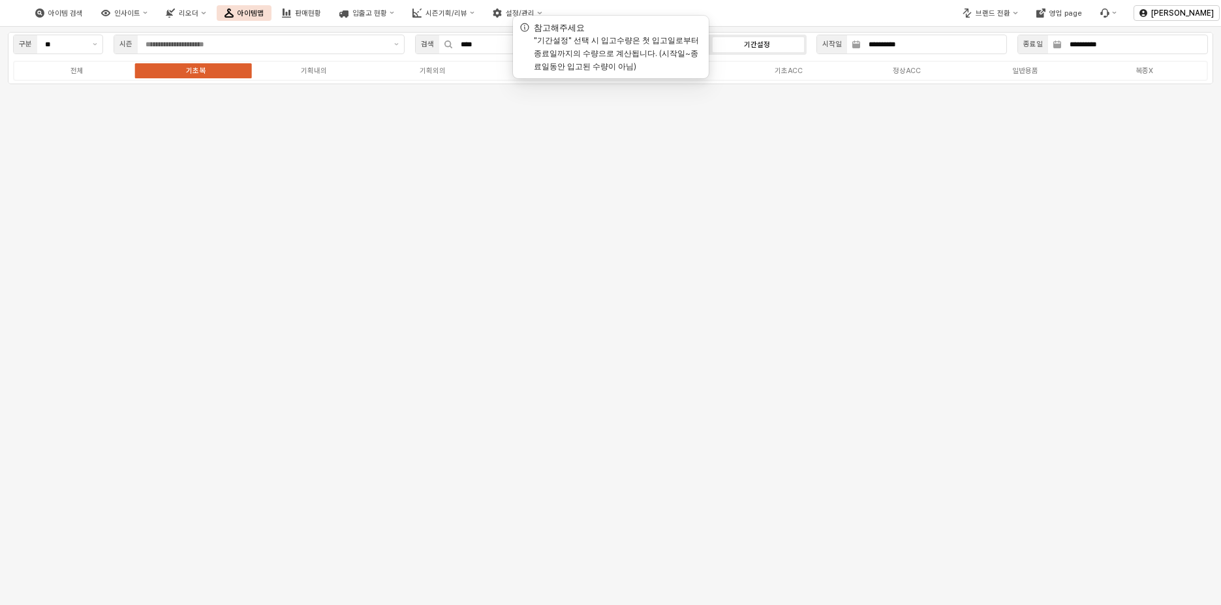
click at [264, 15] on div "아이템맵" at bounding box center [251, 13] width 26 height 8
click at [7, 20] on img at bounding box center [7, 13] width 0 height 16
click at [161, 21] on div "아이템 검색 인사이트 리오더 아이템맵 판매현황 입출고 현황 시즌기획/리뷰 설정/관리" at bounding box center [288, 12] width 523 height 27
click at [83, 14] on div "아이템 검색" at bounding box center [65, 13] width 35 height 8
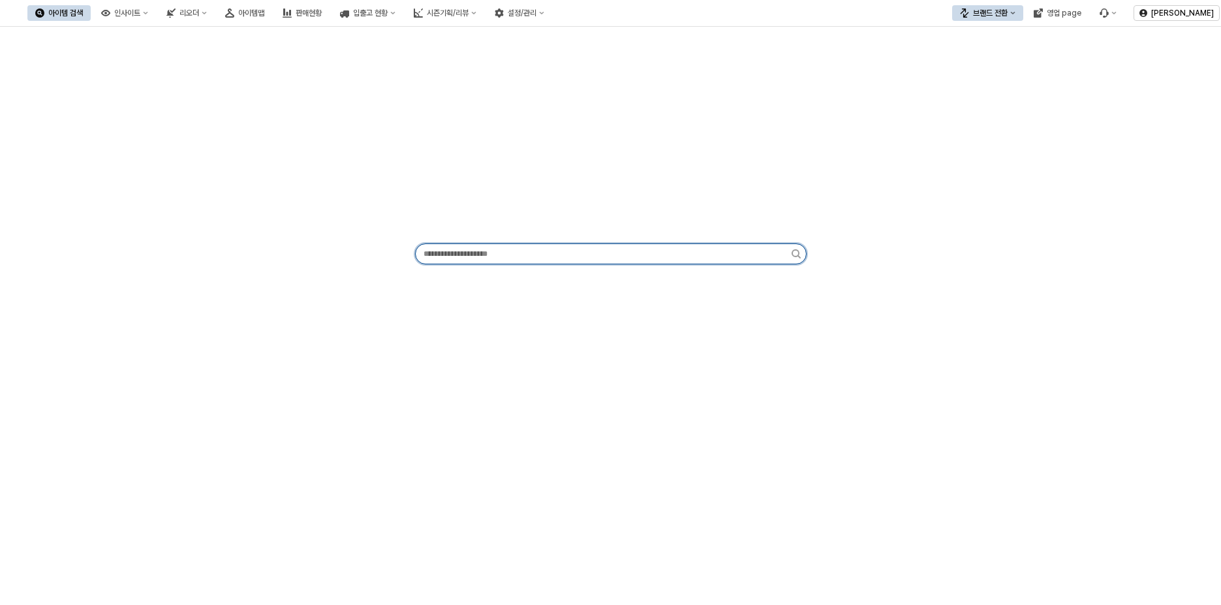
click at [510, 262] on input "App Frame" at bounding box center [604, 254] width 376 height 20
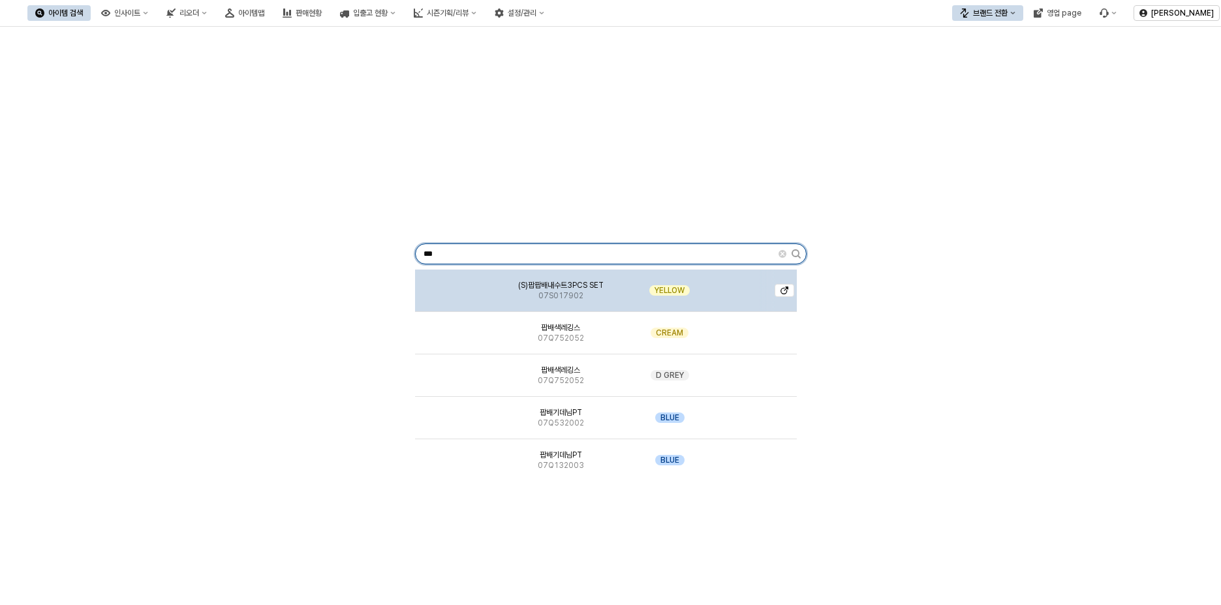
type input "***"
click at [562, 288] on span "(S)팝팝배내수트3PCS SET" at bounding box center [560, 285] width 85 height 10
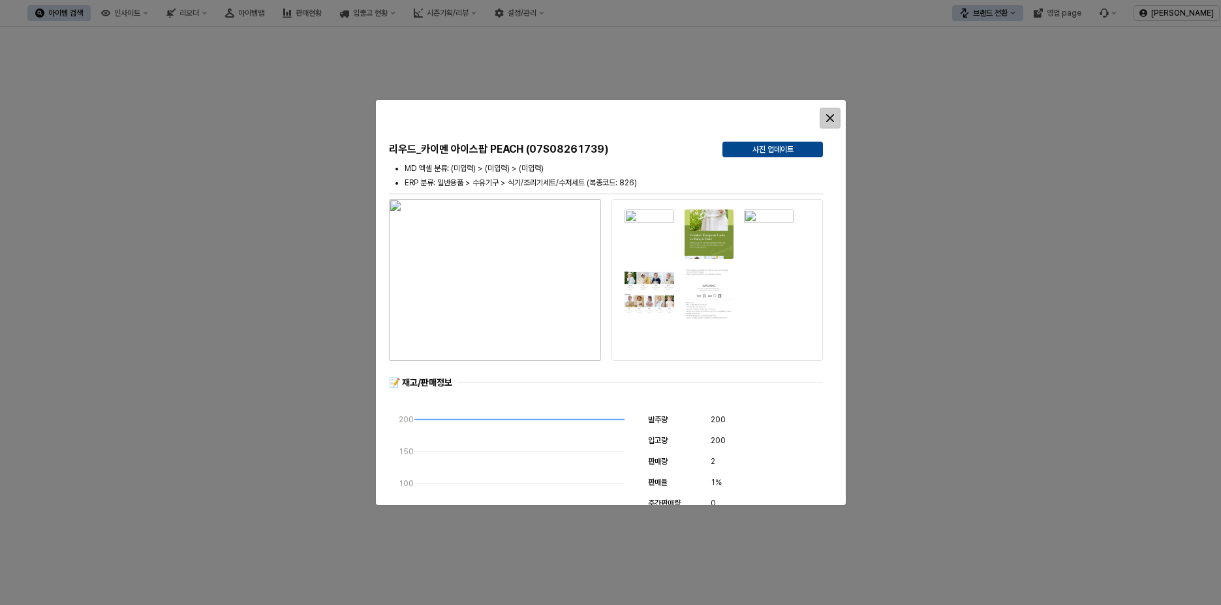
click at [831, 116] on icon "Close" at bounding box center [830, 118] width 8 height 8
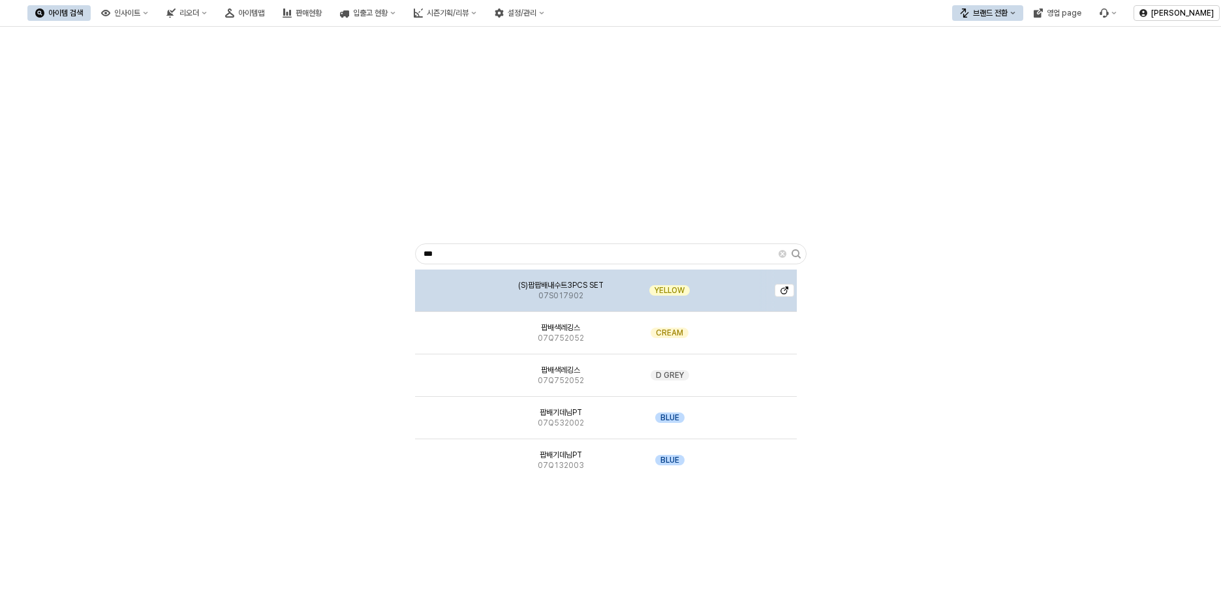
click at [459, 285] on img "App Frame" at bounding box center [459, 285] width 0 height 0
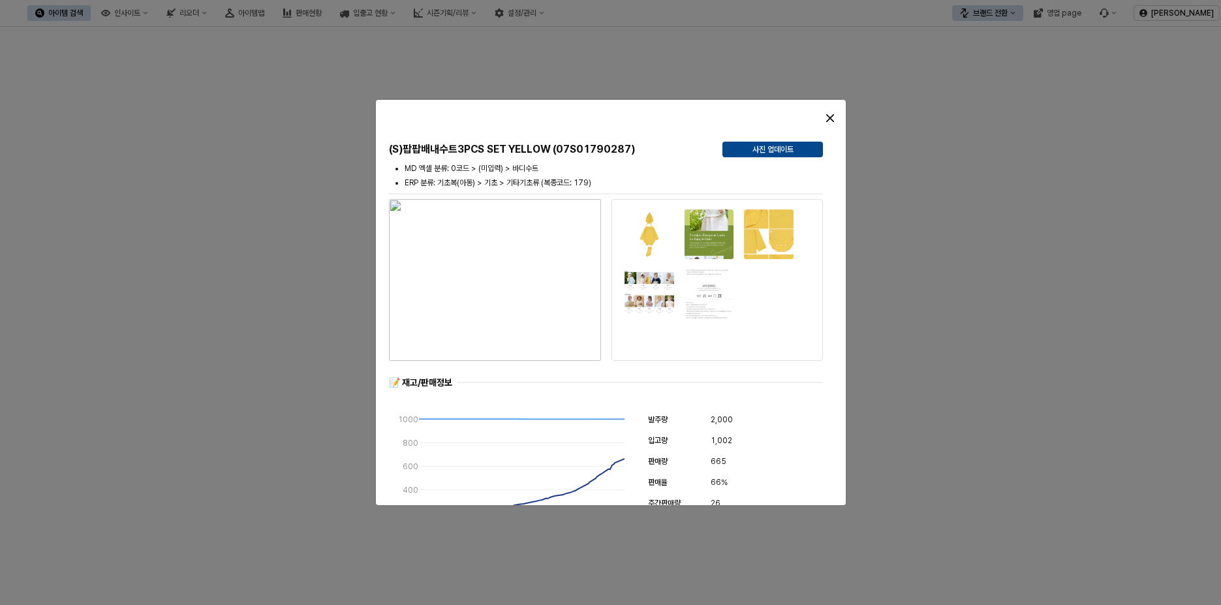
click at [512, 317] on img "button" at bounding box center [495, 280] width 212 height 162
click at [837, 117] on div "Close" at bounding box center [830, 118] width 20 height 20
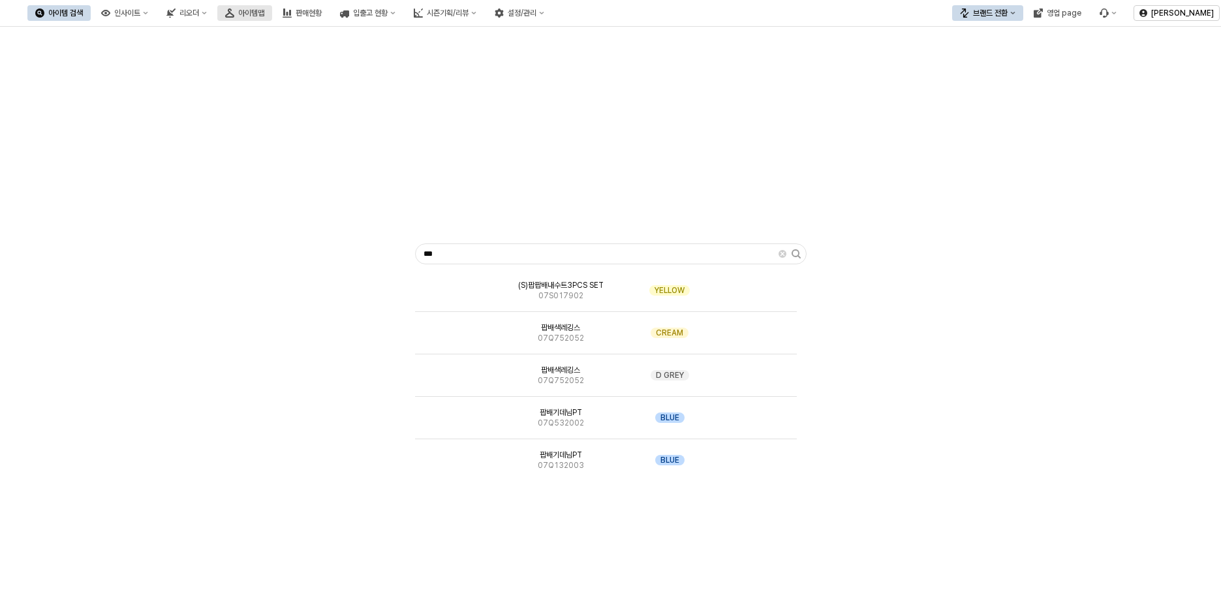
click at [272, 18] on button "아이템맵" at bounding box center [244, 13] width 55 height 16
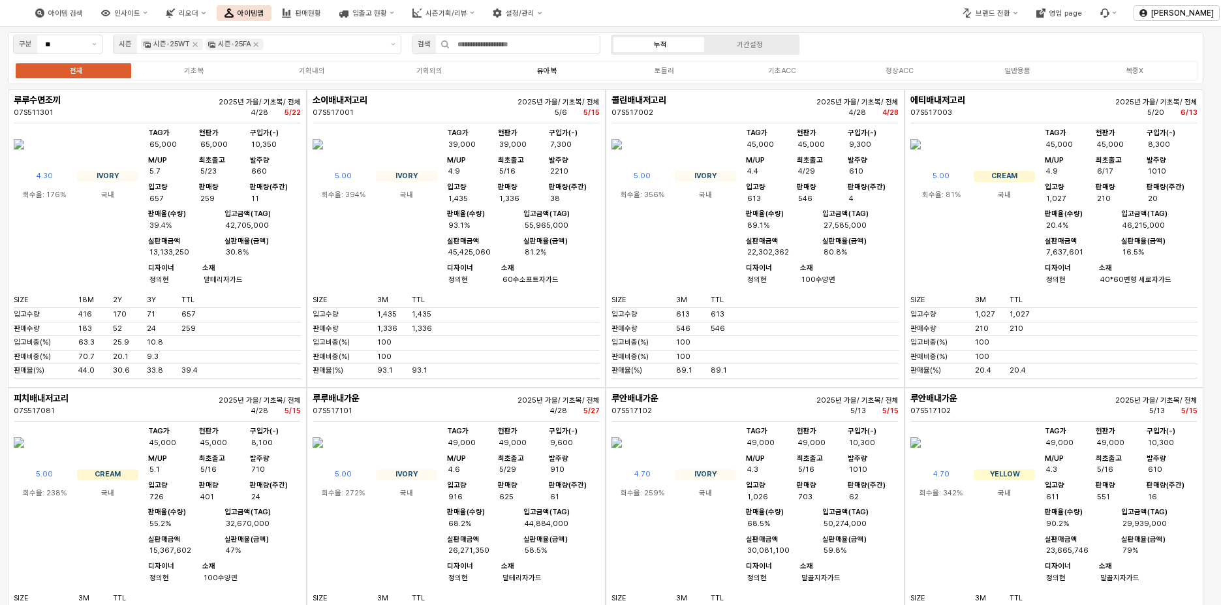
click at [547, 68] on div "유아복" at bounding box center [547, 71] width 20 height 8
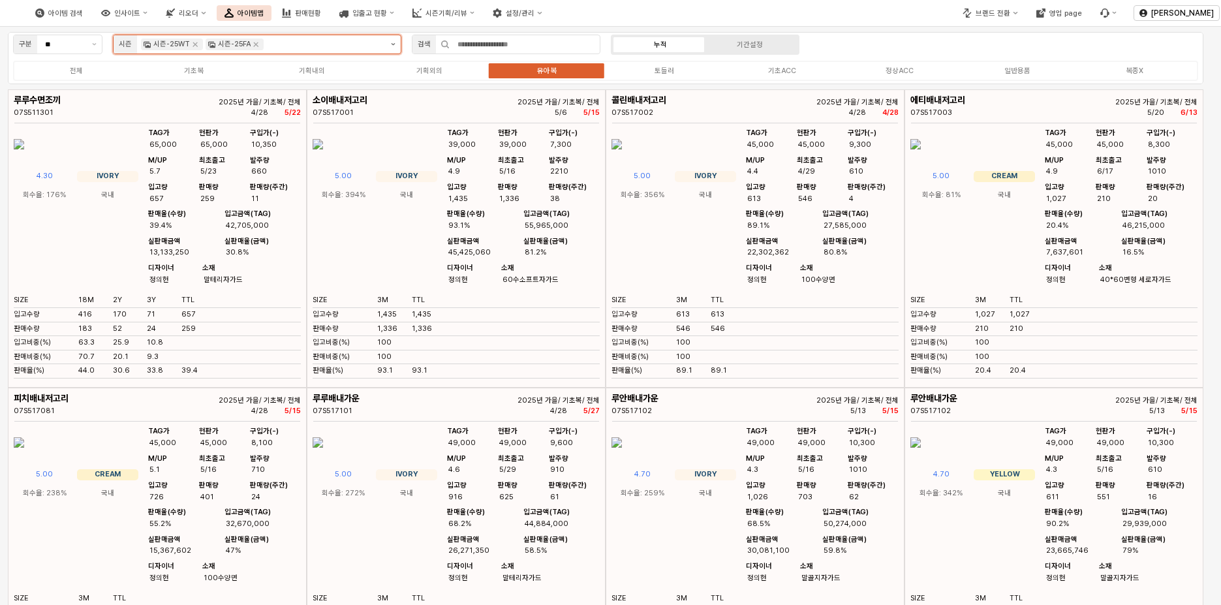
click at [394, 45] on icon "제안 사항 표시" at bounding box center [393, 44] width 5 height 3
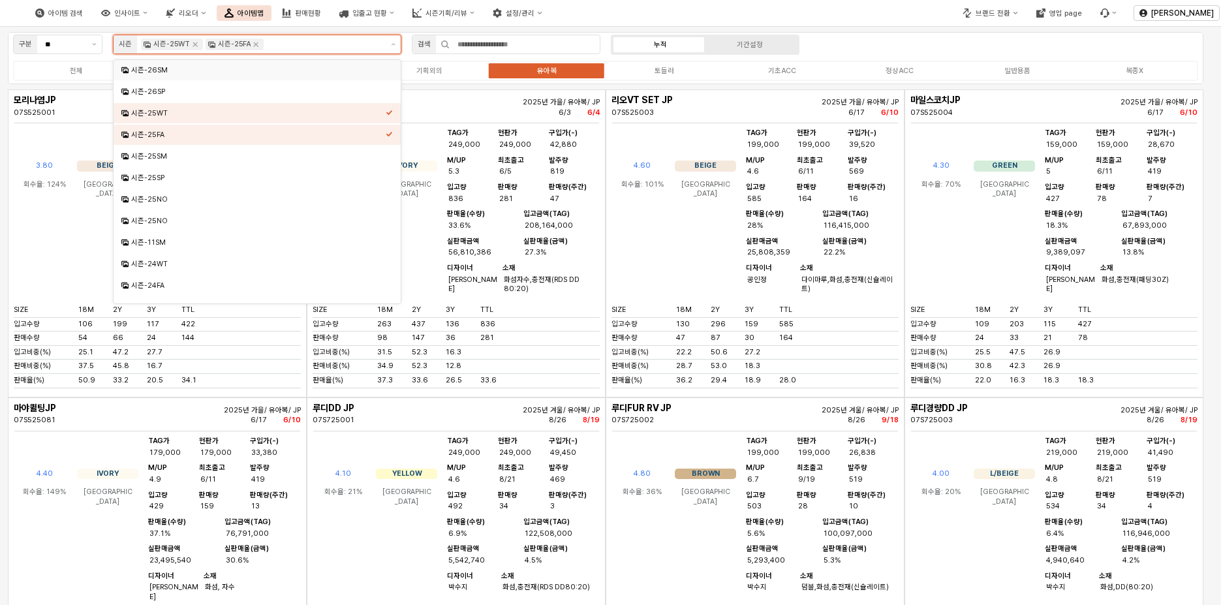
click at [157, 157] on div "시즌-25SM" at bounding box center [258, 156] width 255 height 10
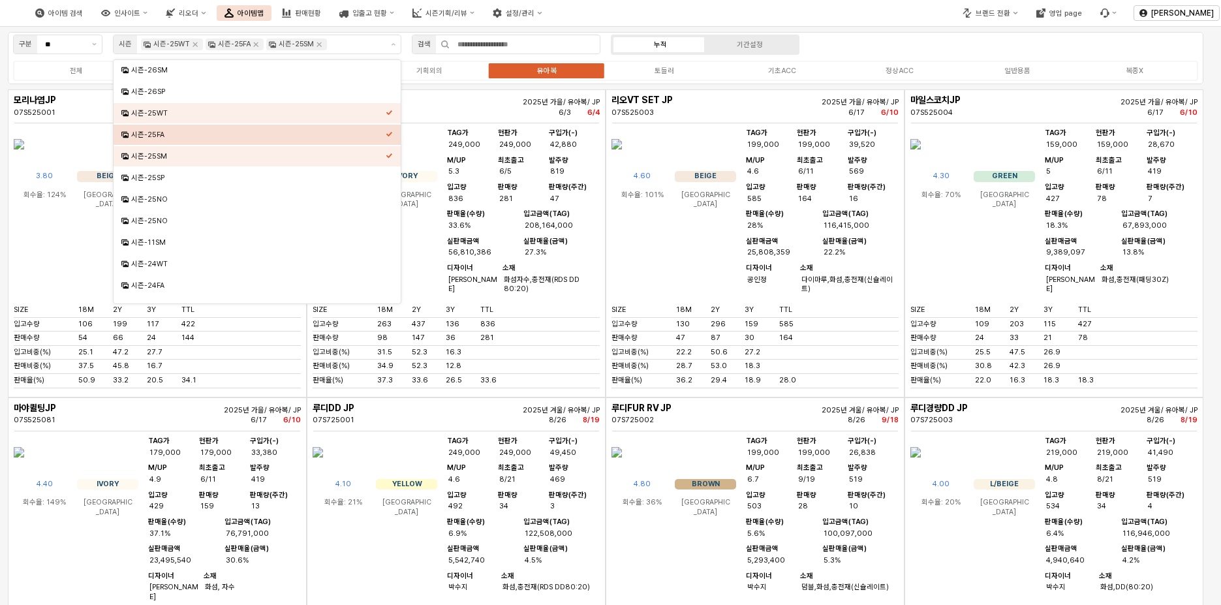
click at [905, 41] on div "구분 ** 시즌 시즌-25WT 시즌-25FA 시즌-25SM 검색 누적 기간설정 전체 기초복 기획내의 기획외의 유아복 토들러 기초ACC 정상AC…" at bounding box center [606, 58] width 1196 height 52
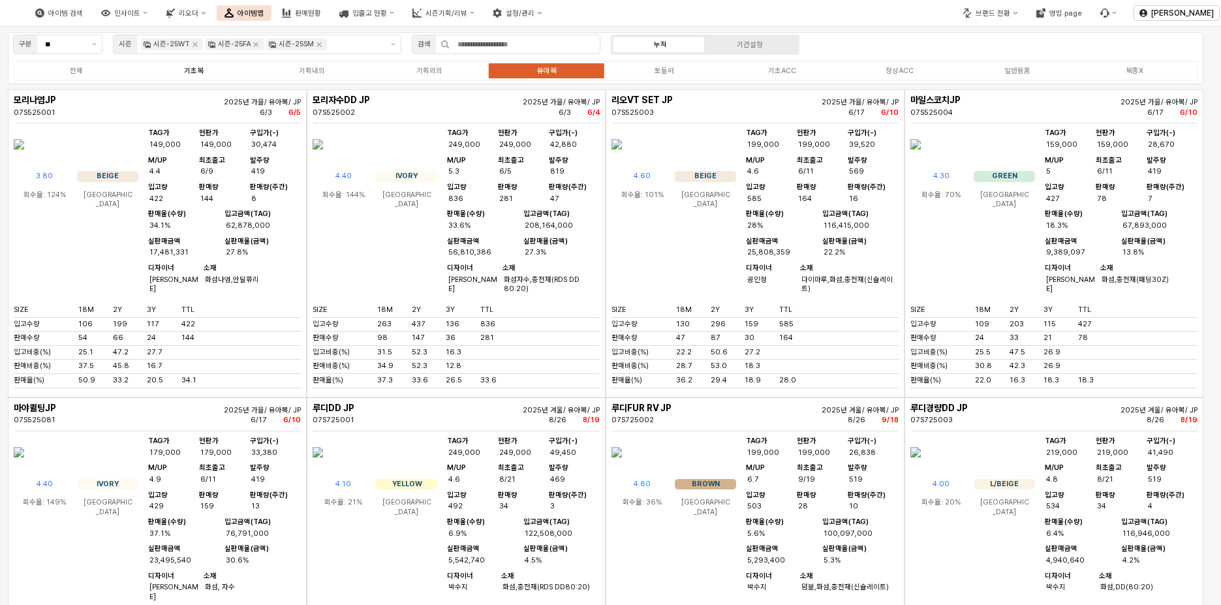
click at [203, 76] on label "기초복" at bounding box center [193, 70] width 117 height 11
click at [193, 44] on icon "Remove 시즌-25WT" at bounding box center [195, 44] width 10 height 10
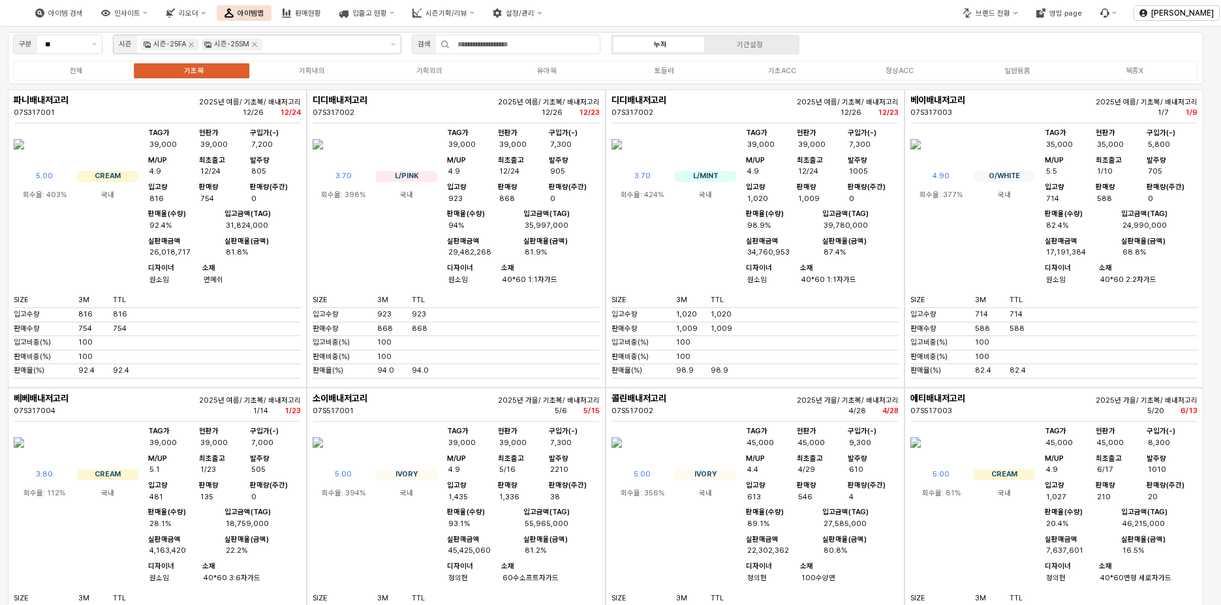
click at [198, 69] on div "기초복" at bounding box center [194, 71] width 20 height 8
click at [871, 41] on div "구분 ** 시즌 시즌-25FA 시즌-25SM 검색 누적 기간설정 전체 기초복 기획내의 기획외의 유아복 토들러 기초ACC 정상ACC 일반용품 복…" at bounding box center [606, 58] width 1196 height 52
click at [536, 46] on input "App Frame" at bounding box center [525, 44] width 150 height 18
paste input "*********"
click at [898, 39] on div "구분 ** 시즌 시즌-25FA 시즌-25SM 검색 ********* 누적 기간설정 전체 기초복 기획내의 기획외의 유아복 토들러 기초ACC 정상…" at bounding box center [606, 58] width 1196 height 52
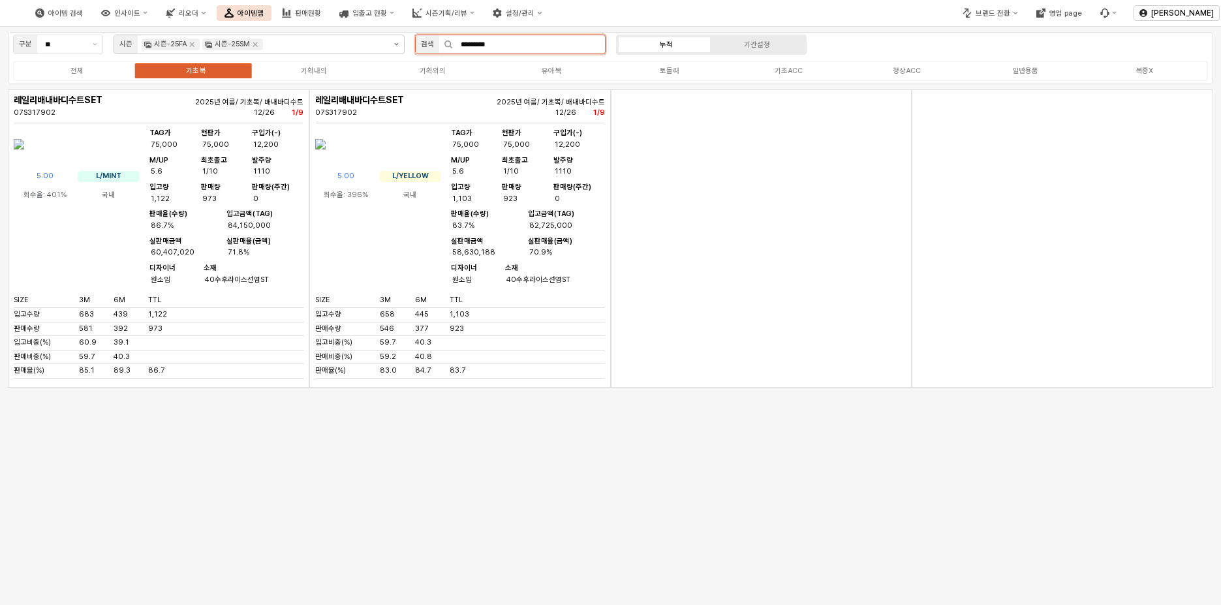
drag, startPoint x: 534, startPoint y: 46, endPoint x: 392, endPoint y: 49, distance: 141.7
click at [392, 49] on div "구분 ** 시즌 시즌-25FA 시즌-25SM 검색 ********* 누적 기간설정 전체 기초복 기획내의 기획외의 유아복 토들러 기초ACC 정상…" at bounding box center [610, 58] width 1205 height 52
paste input "App Frame"
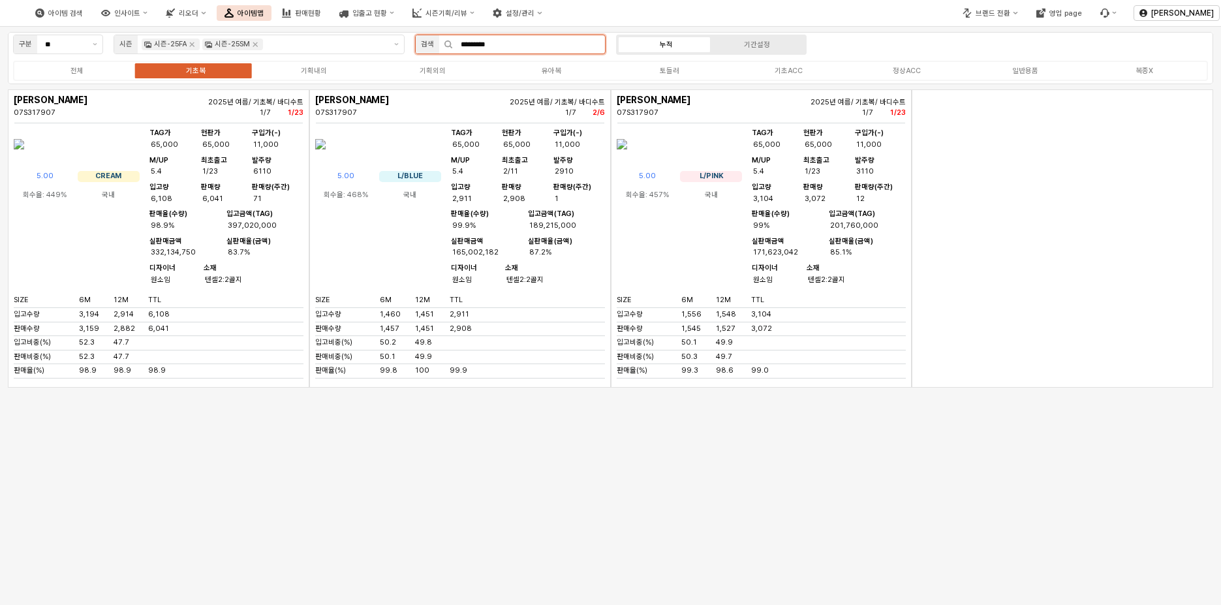
drag, startPoint x: 523, startPoint y: 45, endPoint x: 410, endPoint y: 50, distance: 113.7
click at [410, 50] on div "검색 *********" at bounding box center [510, 45] width 201 height 26
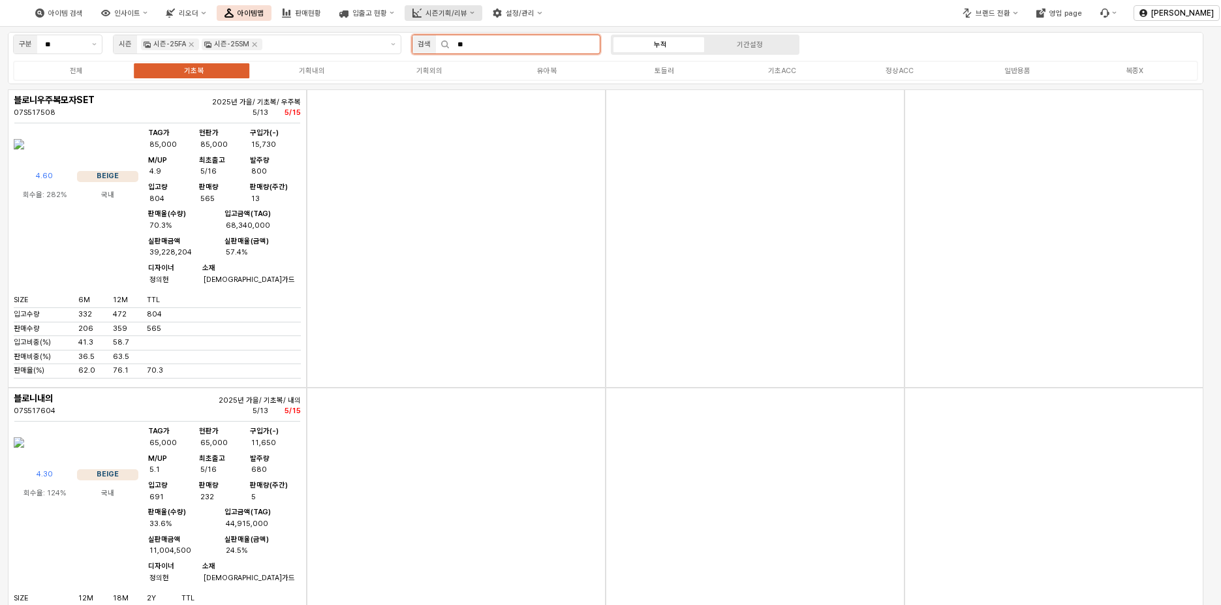
type input "**"
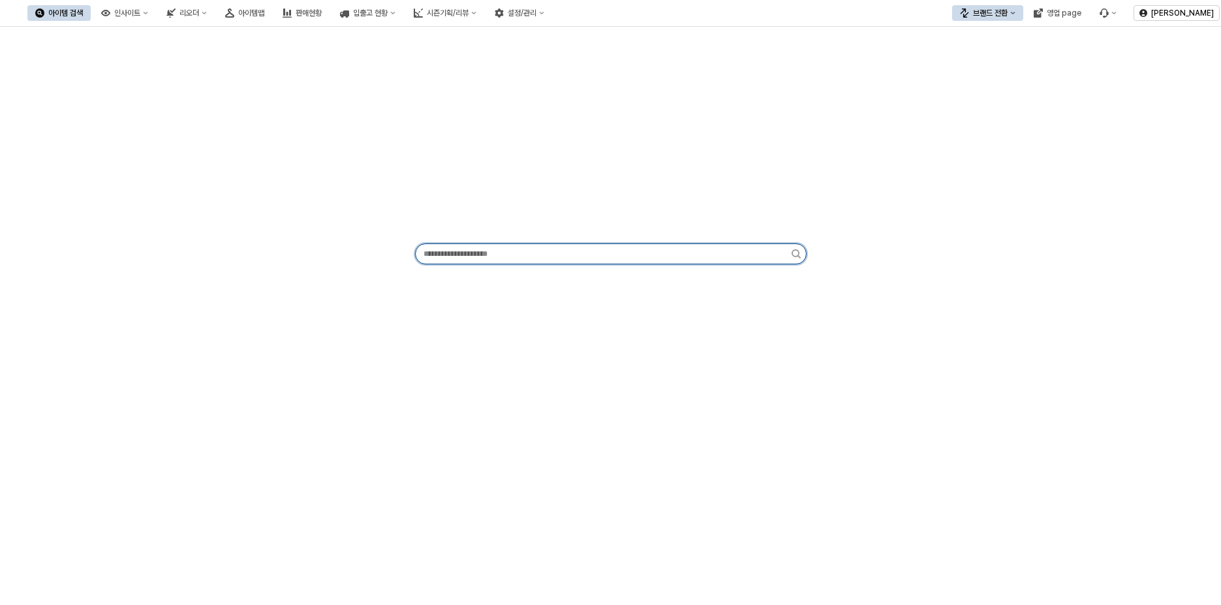
click at [519, 249] on input "App Frame" at bounding box center [604, 254] width 376 height 20
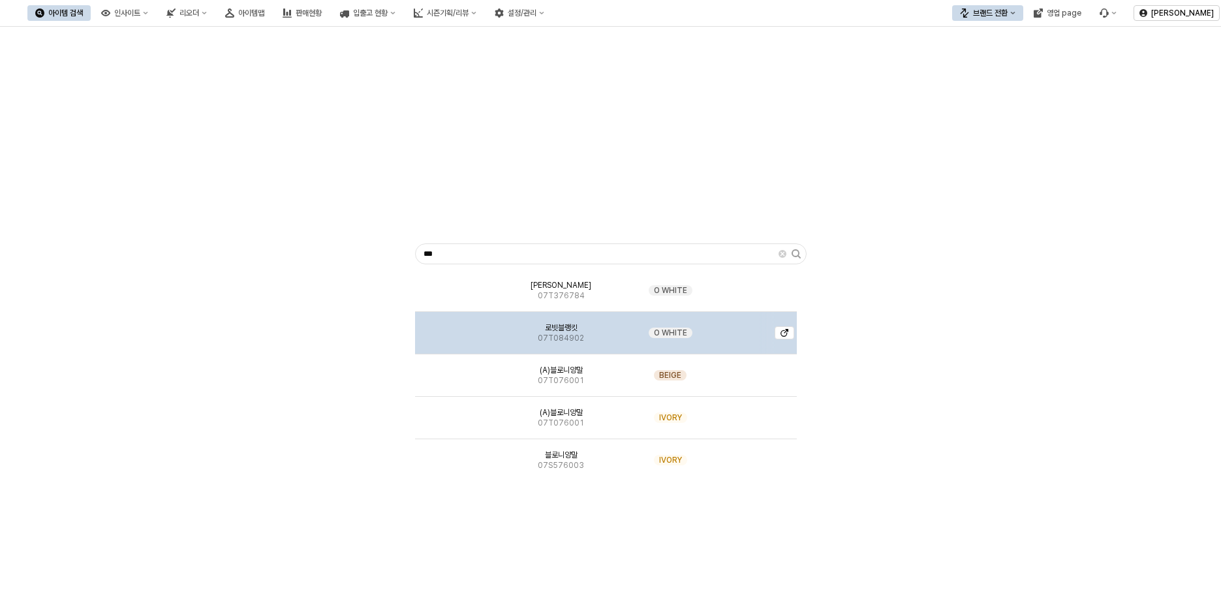
click at [459, 328] on img "App Frame" at bounding box center [459, 328] width 0 height 0
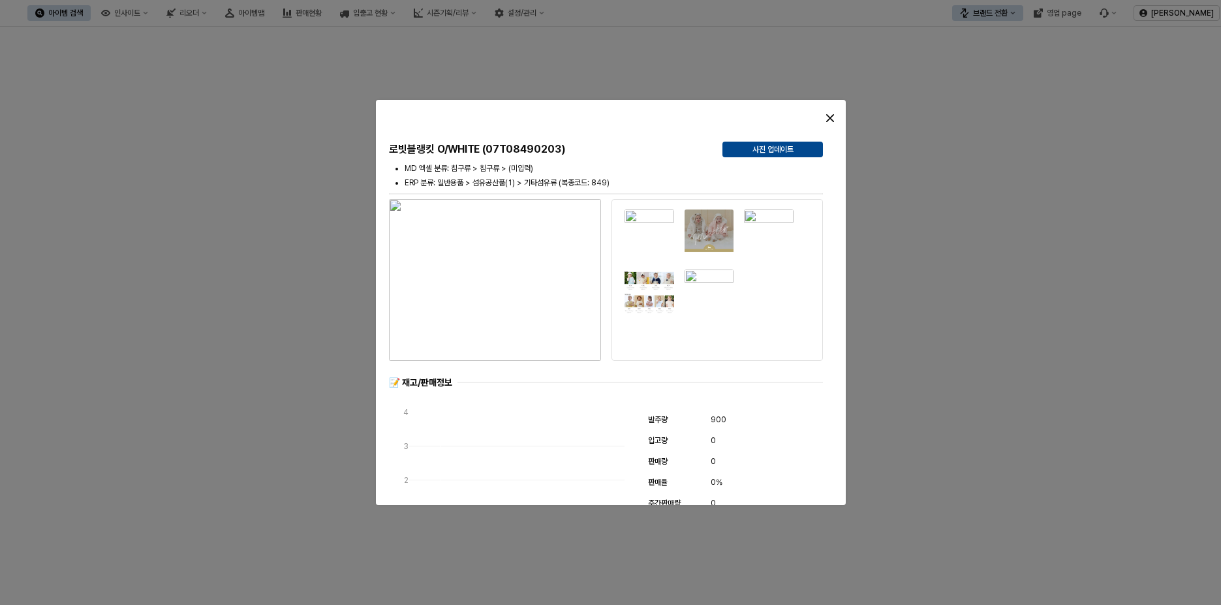
click at [1004, 186] on div at bounding box center [610, 302] width 1221 height 605
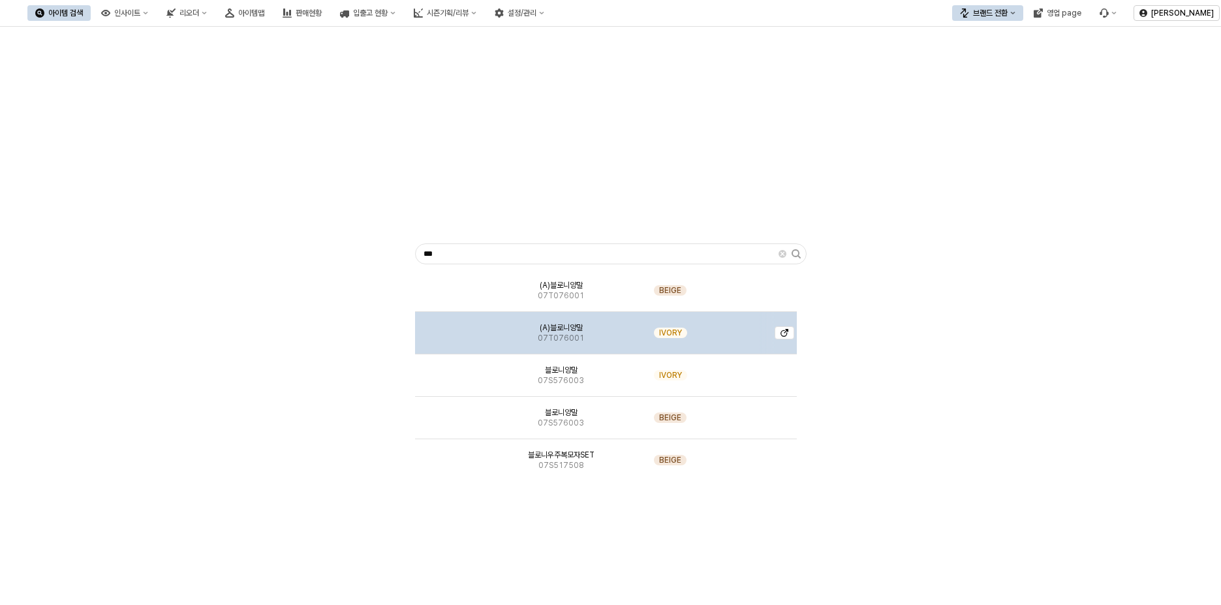
click at [459, 328] on img "App Frame" at bounding box center [459, 328] width 0 height 0
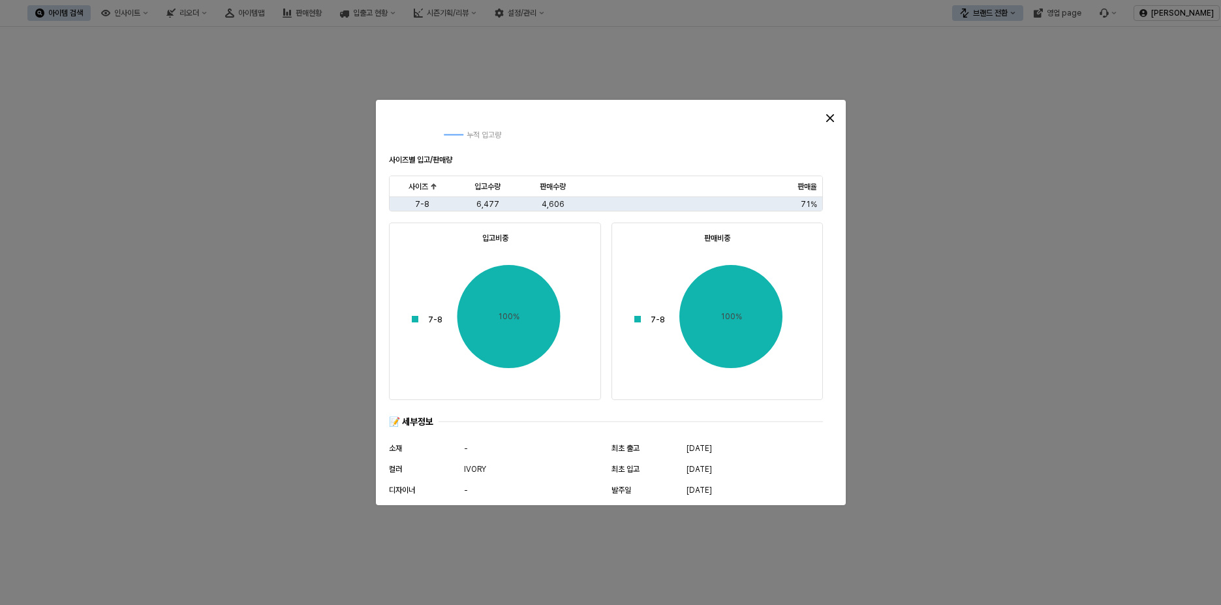
scroll to position [634, 0]
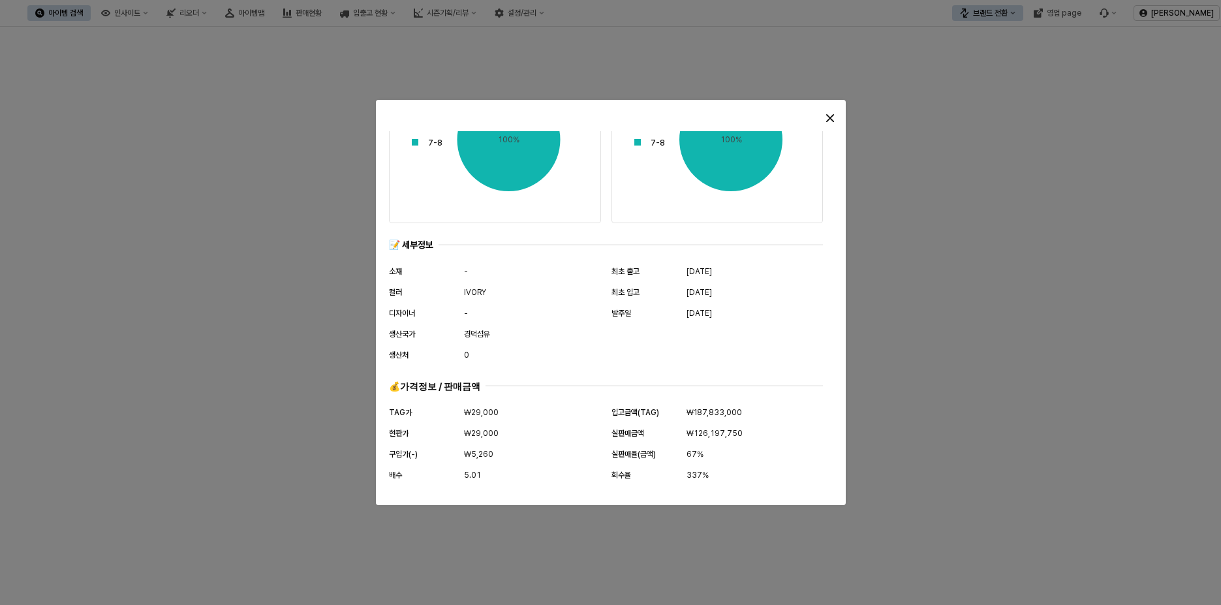
click at [1109, 360] on div at bounding box center [610, 302] width 1221 height 605
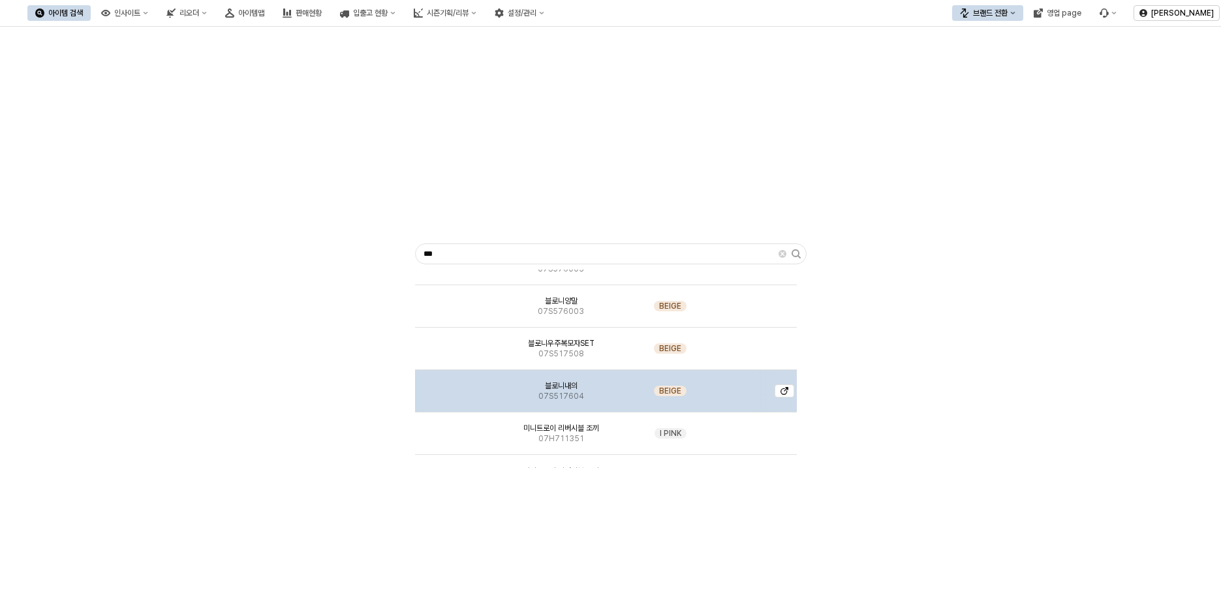
scroll to position [141, 0]
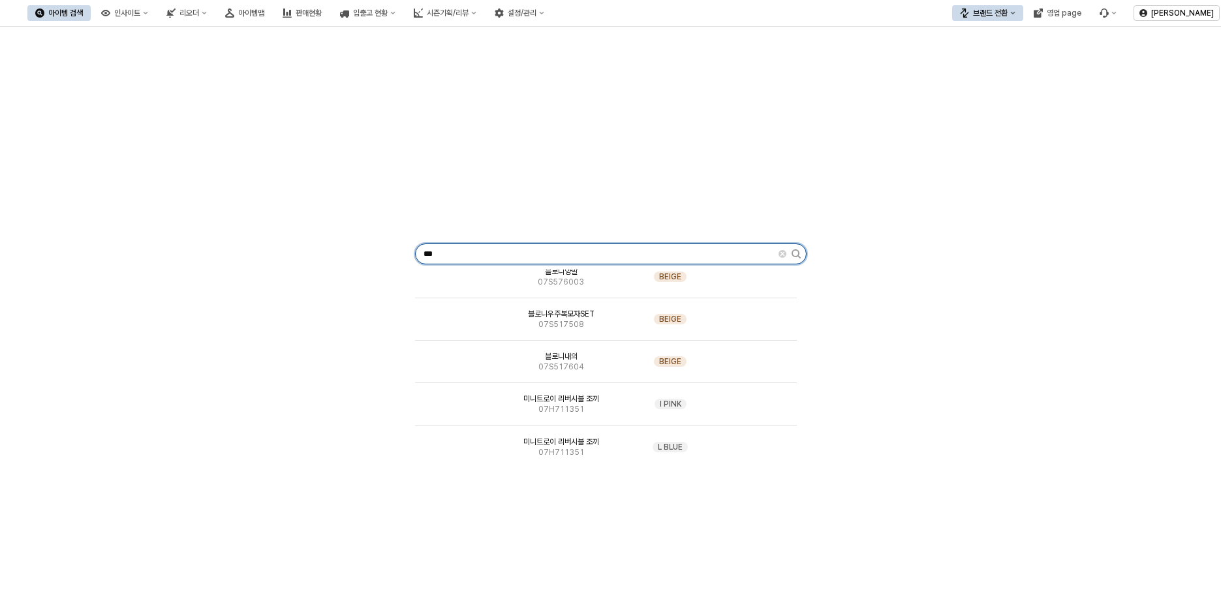
drag, startPoint x: 502, startPoint y: 249, endPoint x: 392, endPoint y: 258, distance: 110.7
click at [394, 258] on div "*** (A)블로니양말 07T076001 BEIGE (A)블로니양말 07T076001 IVORY 블로니양말 07S576003 IVORY 블로니…" at bounding box center [610, 251] width 1205 height 439
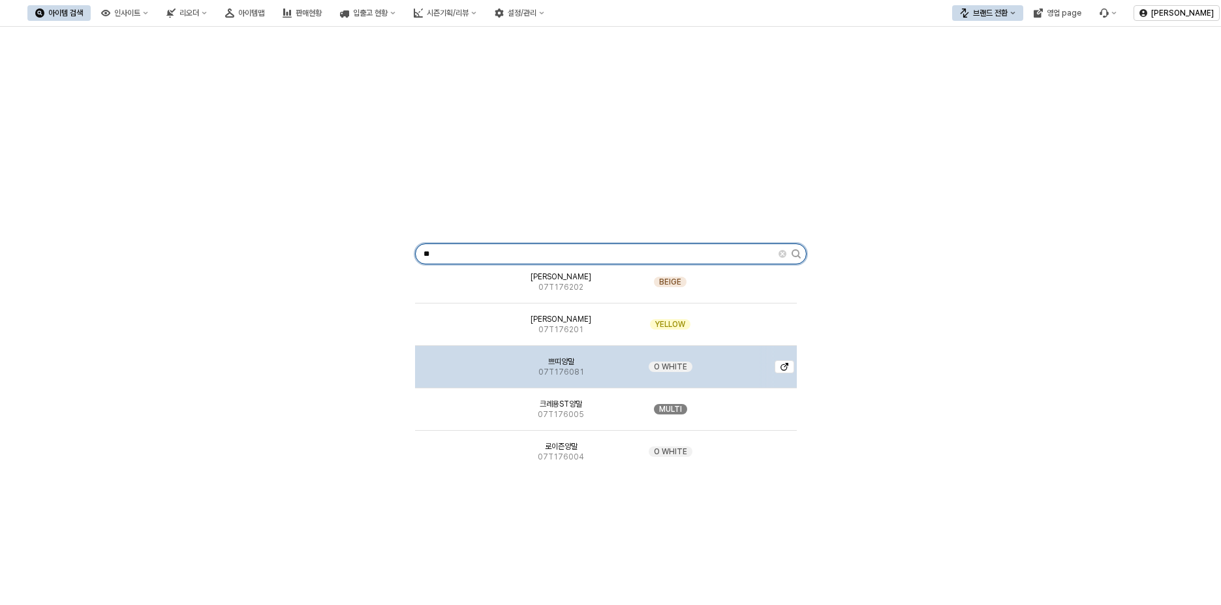
scroll to position [261, 0]
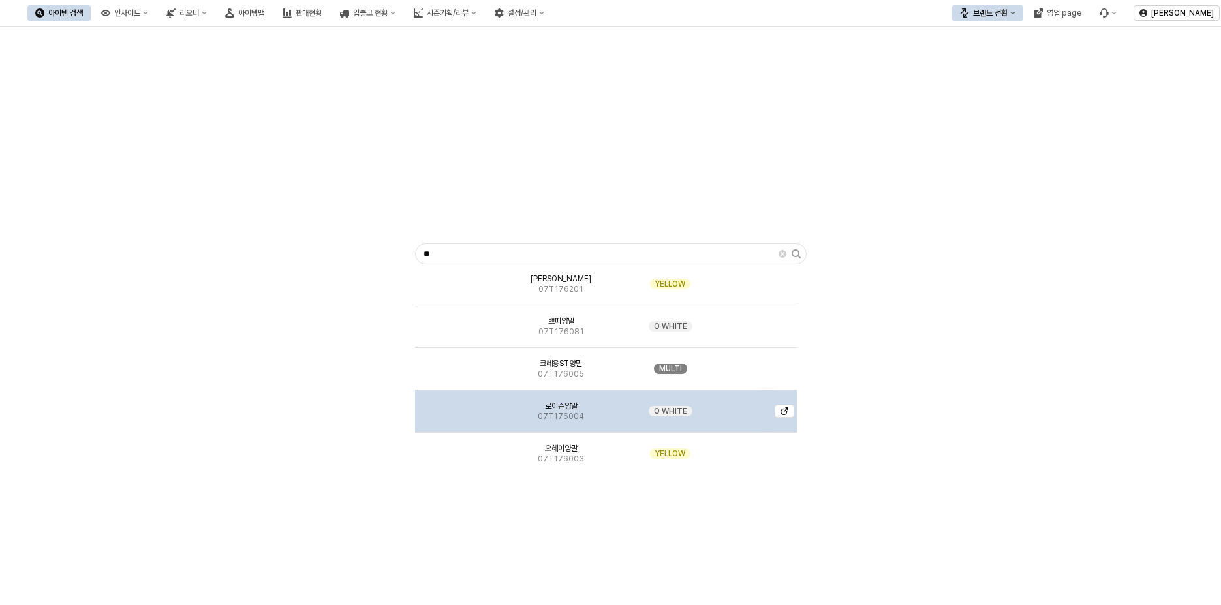
click at [459, 406] on img "App Frame" at bounding box center [459, 406] width 0 height 0
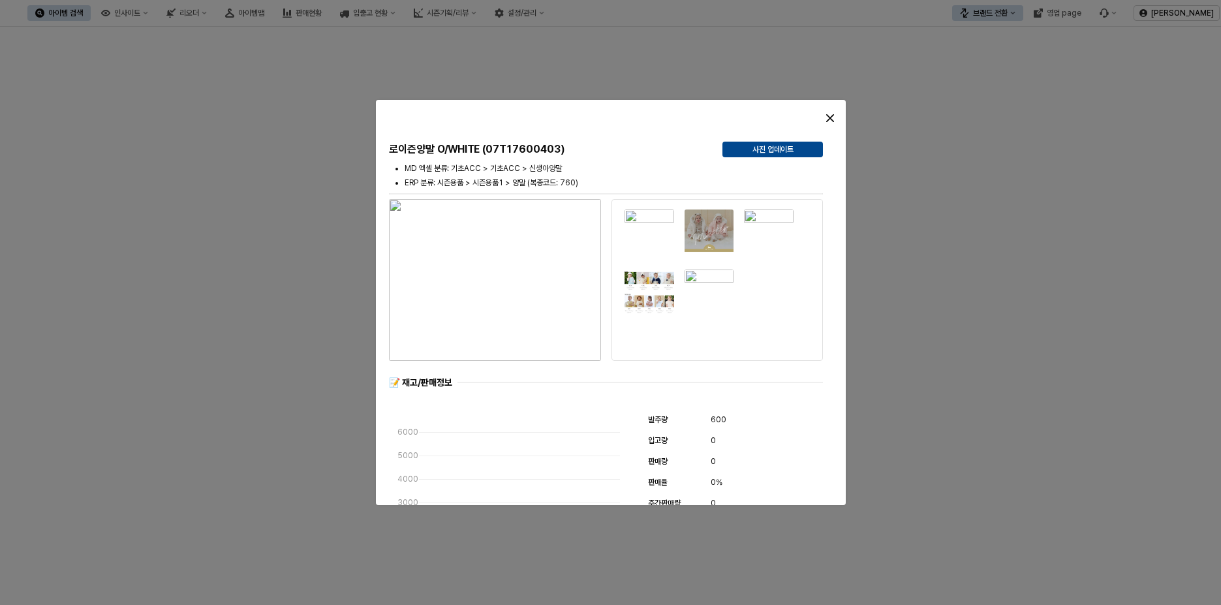
click at [316, 441] on div at bounding box center [610, 302] width 1221 height 605
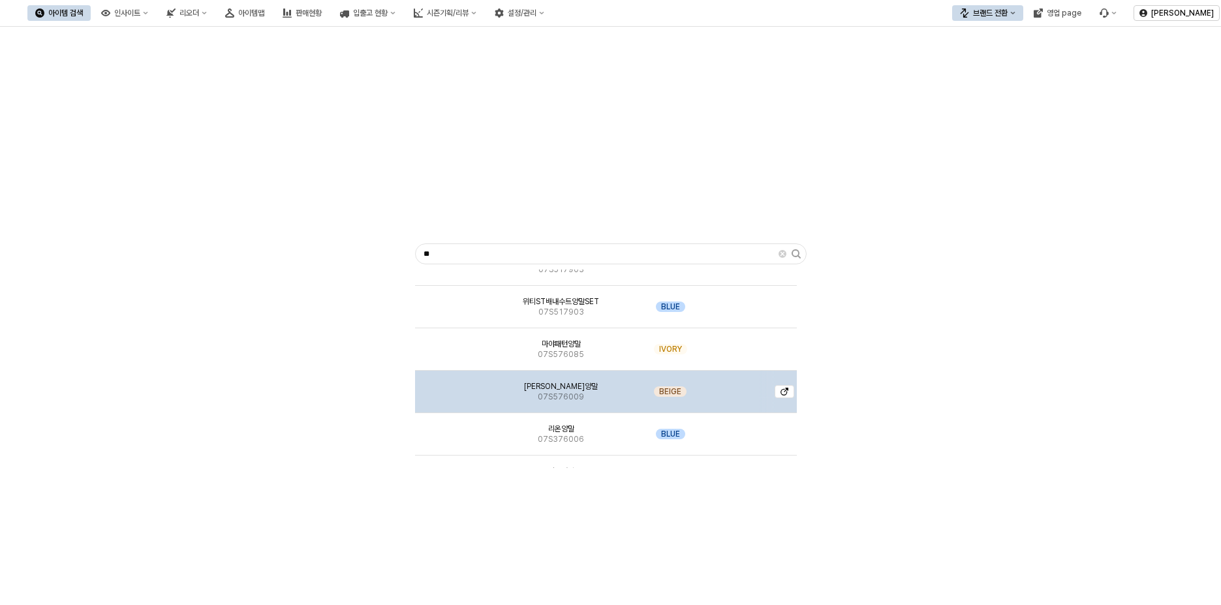
scroll to position [2154, 0]
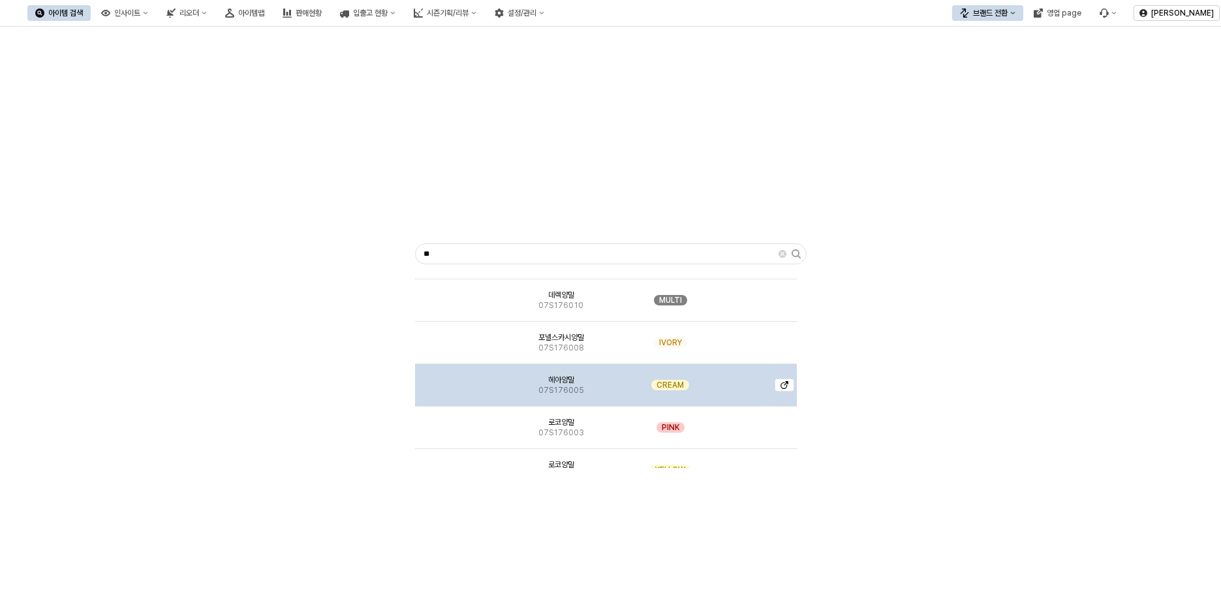
click at [459, 380] on img "App Frame" at bounding box center [459, 380] width 0 height 0
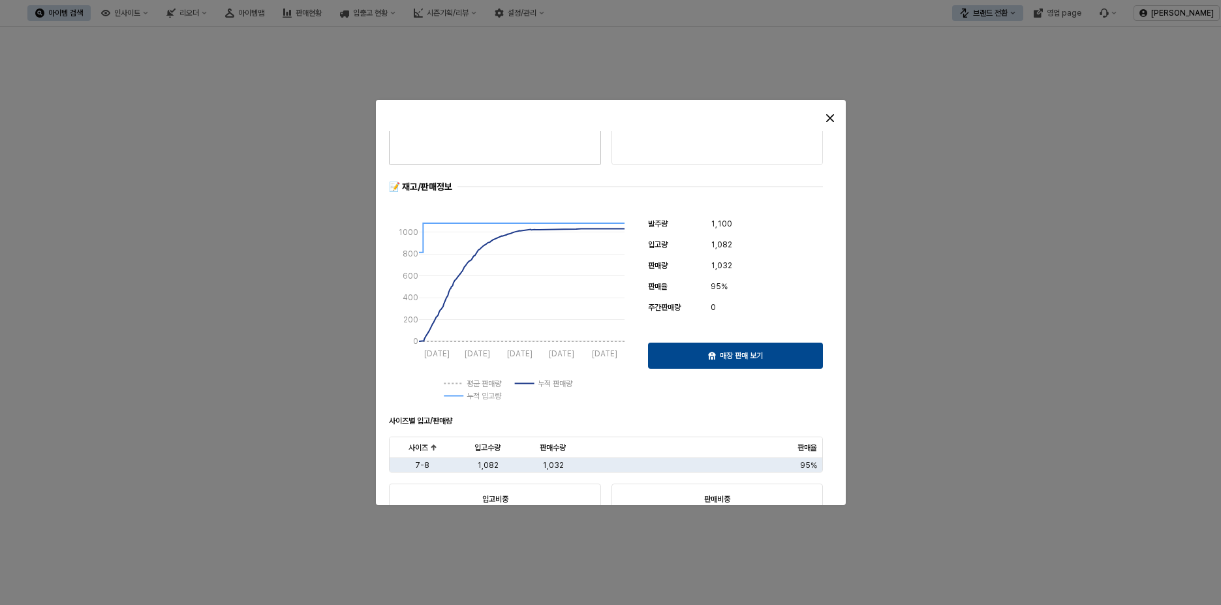
scroll to position [0, 0]
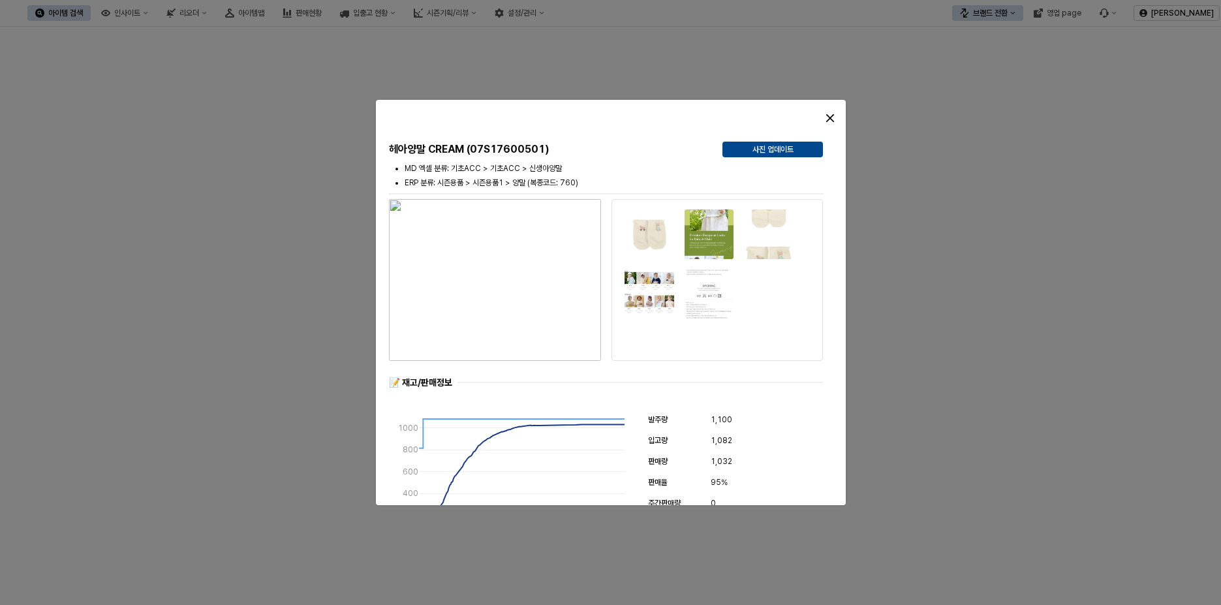
drag, startPoint x: 241, startPoint y: 266, endPoint x: 527, endPoint y: 77, distance: 343.4
click at [242, 265] on div at bounding box center [610, 302] width 1221 height 605
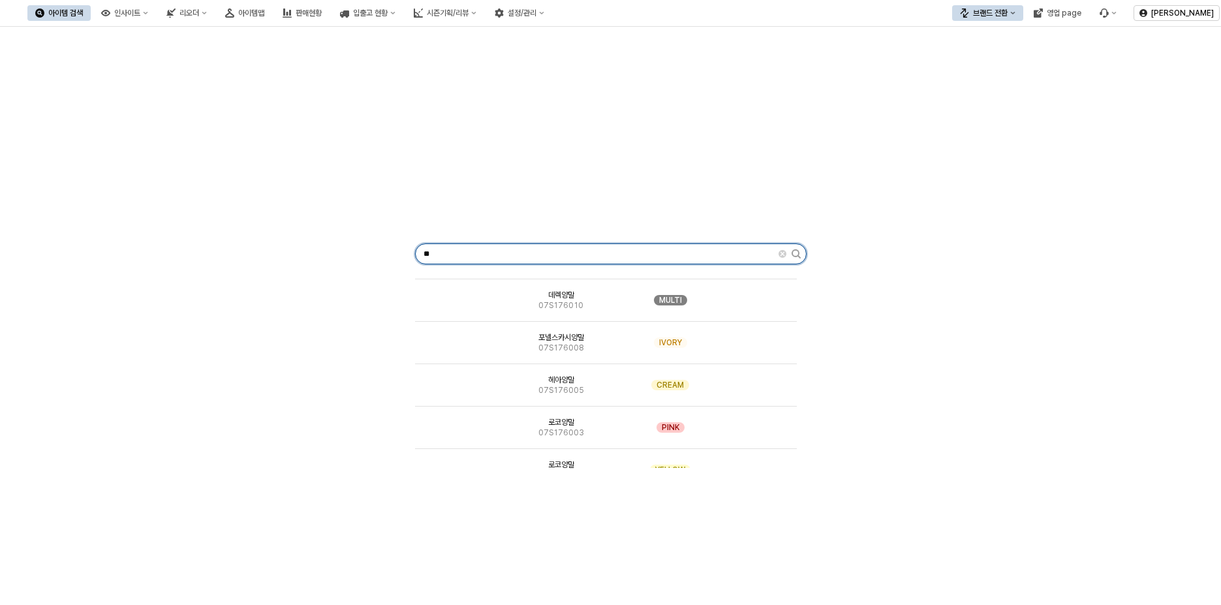
drag, startPoint x: 529, startPoint y: 249, endPoint x: 241, endPoint y: 267, distance: 288.4
click at [251, 266] on div "** 블로니양말 07S576003 BEIGE 루안양말 07S576002 IVORY 루루양말 07S576001 IVORY 뉴트바디수트양말SET …" at bounding box center [610, 251] width 1205 height 439
type input "*"
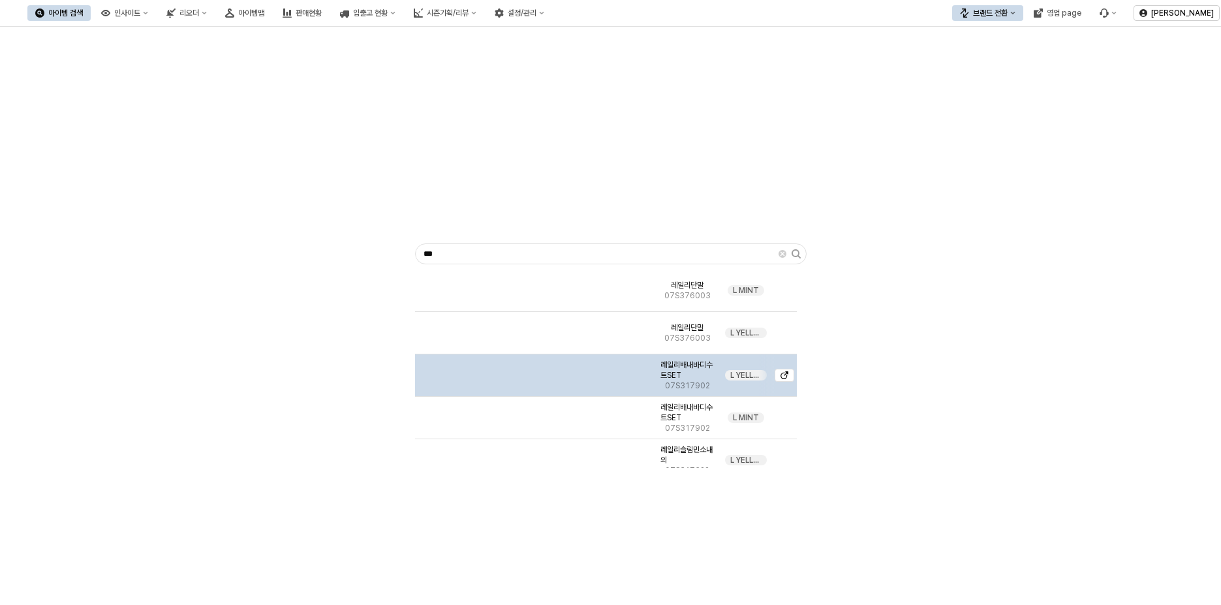
click at [535, 370] on img "App Frame" at bounding box center [535, 370] width 0 height 0
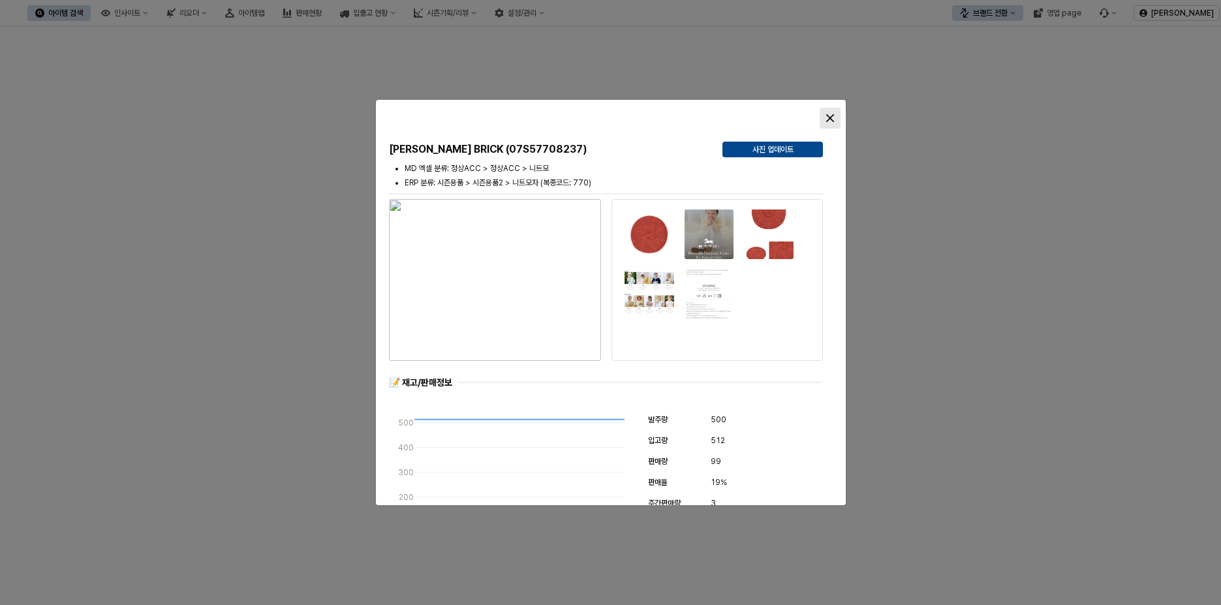
click at [826, 122] on div "Close" at bounding box center [830, 118] width 20 height 20
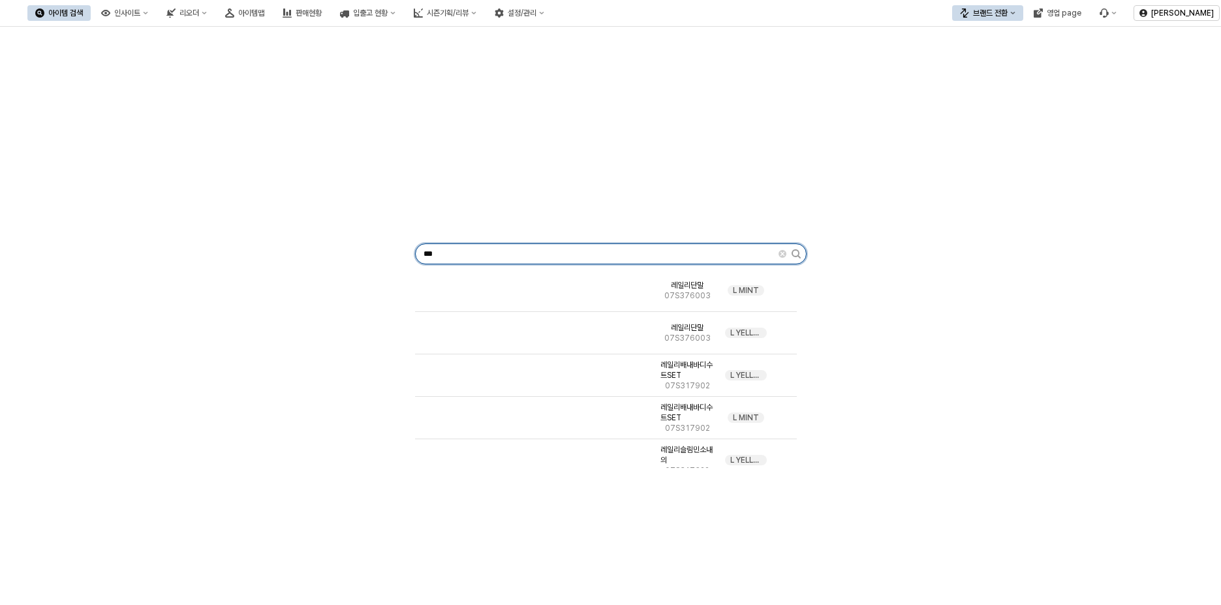
click at [465, 256] on input "***" at bounding box center [597, 254] width 363 height 20
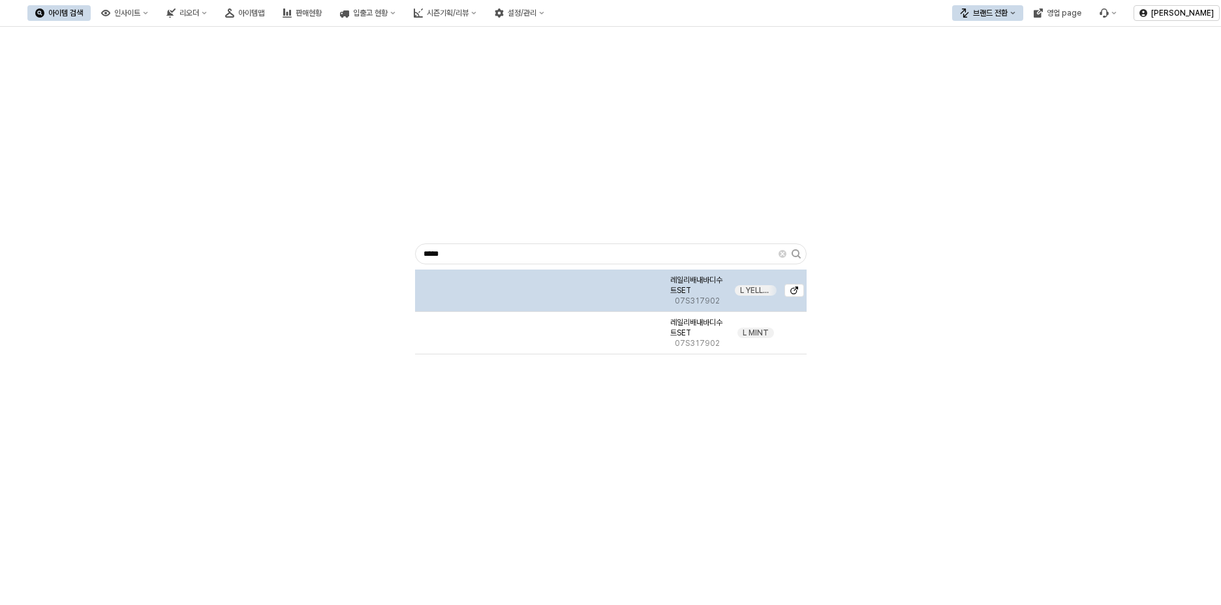
click at [540, 285] on img "App Frame" at bounding box center [540, 285] width 0 height 0
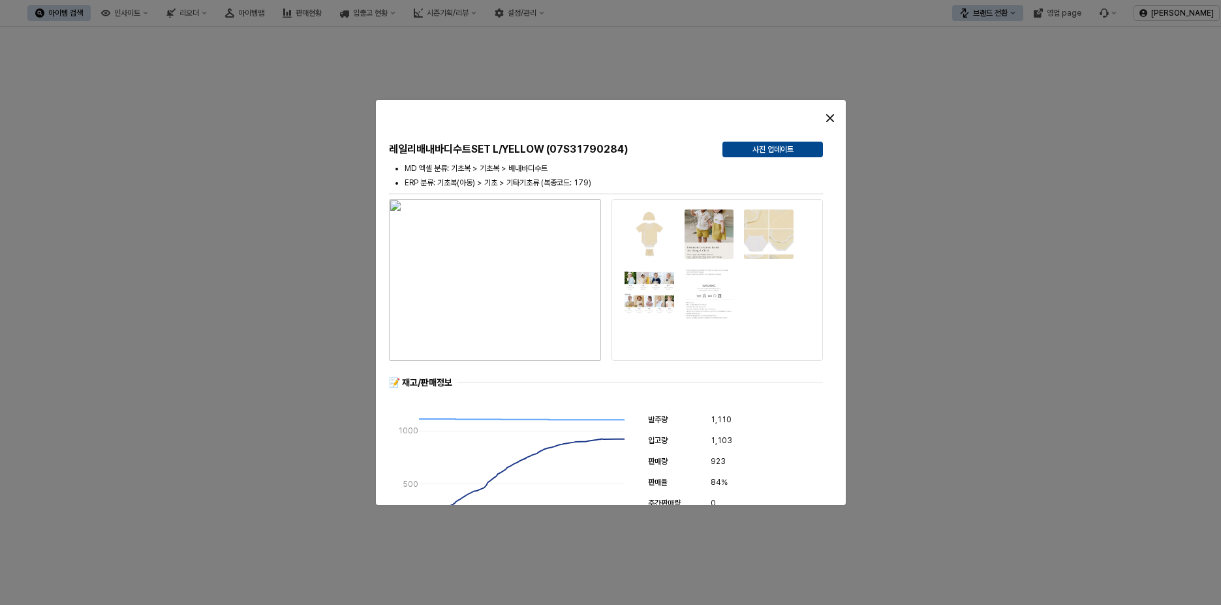
click at [661, 272] on img at bounding box center [649, 294] width 51 height 51
click at [660, 230] on img at bounding box center [649, 234] width 51 height 51
click at [742, 242] on div at bounding box center [709, 264] width 169 height 109
click at [722, 225] on img at bounding box center [708, 234] width 51 height 51
click at [716, 236] on img at bounding box center [708, 234] width 51 height 51
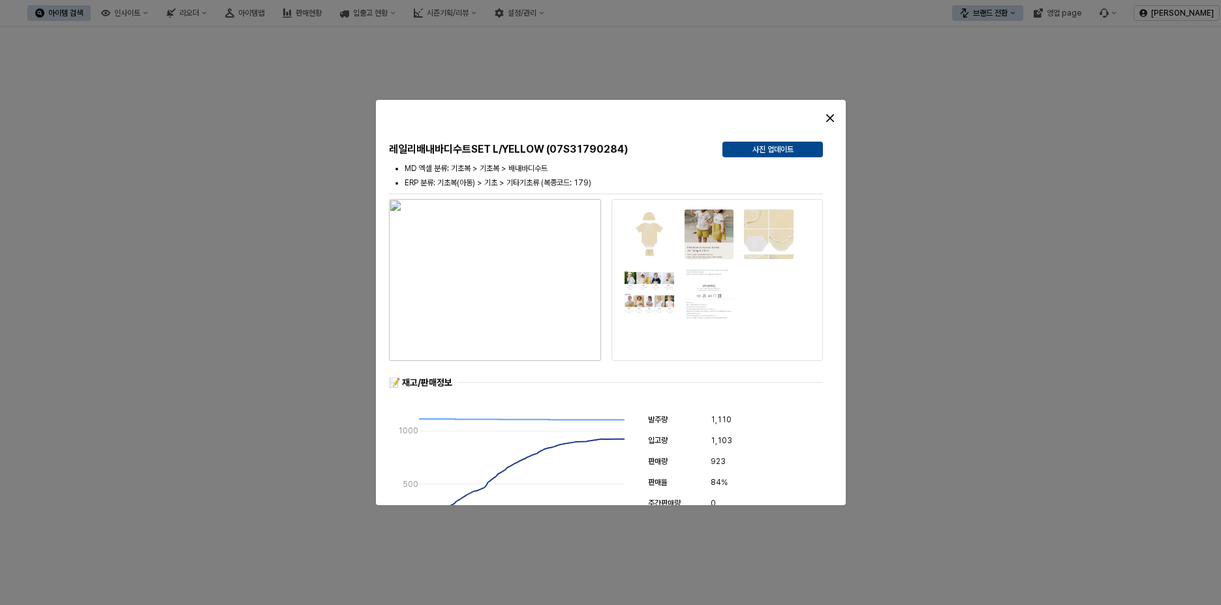
drag, startPoint x: 716, startPoint y: 236, endPoint x: 814, endPoint y: 141, distance: 136.2
click at [722, 228] on img at bounding box center [708, 234] width 51 height 51
click at [639, 283] on img at bounding box center [649, 294] width 51 height 51
click at [662, 235] on img at bounding box center [649, 234] width 51 height 51
click at [582, 236] on img "button" at bounding box center [495, 280] width 212 height 162
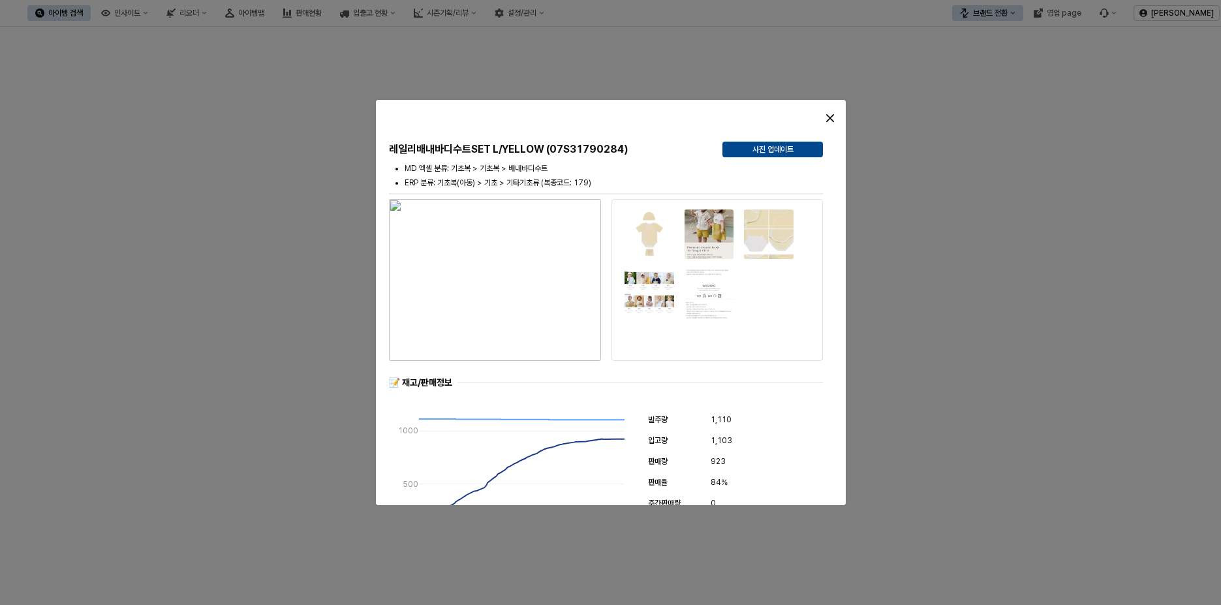
click at [712, 242] on img at bounding box center [708, 234] width 51 height 51
click at [774, 247] on img at bounding box center [768, 234] width 51 height 51
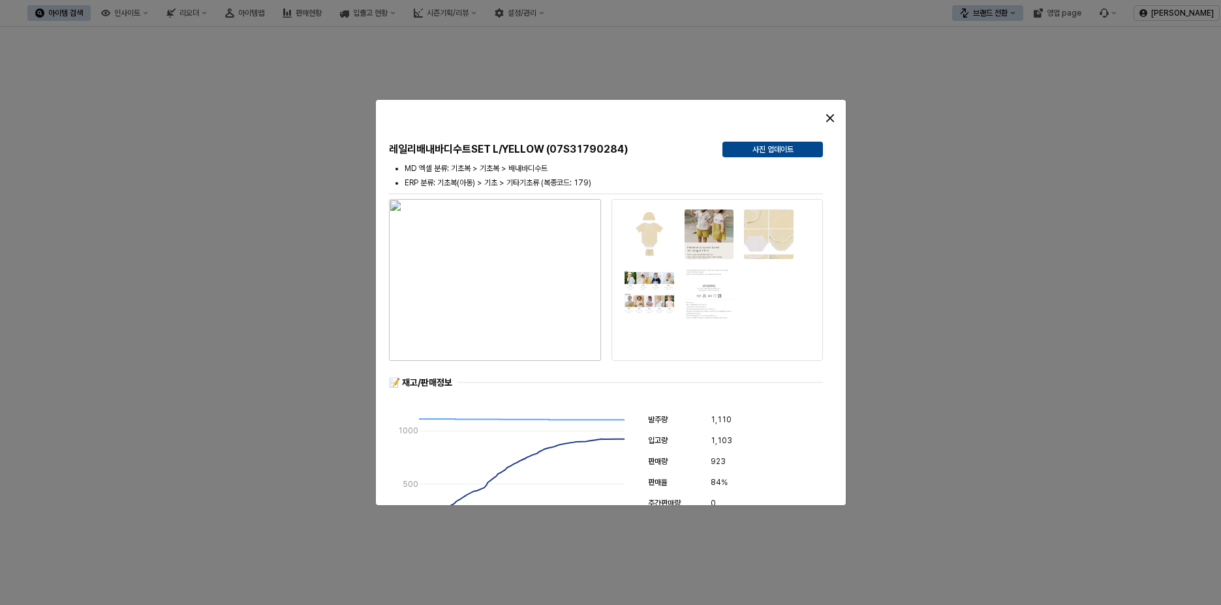
click at [774, 247] on img at bounding box center [768, 234] width 51 height 51
click at [4, 367] on div at bounding box center [610, 302] width 1221 height 605
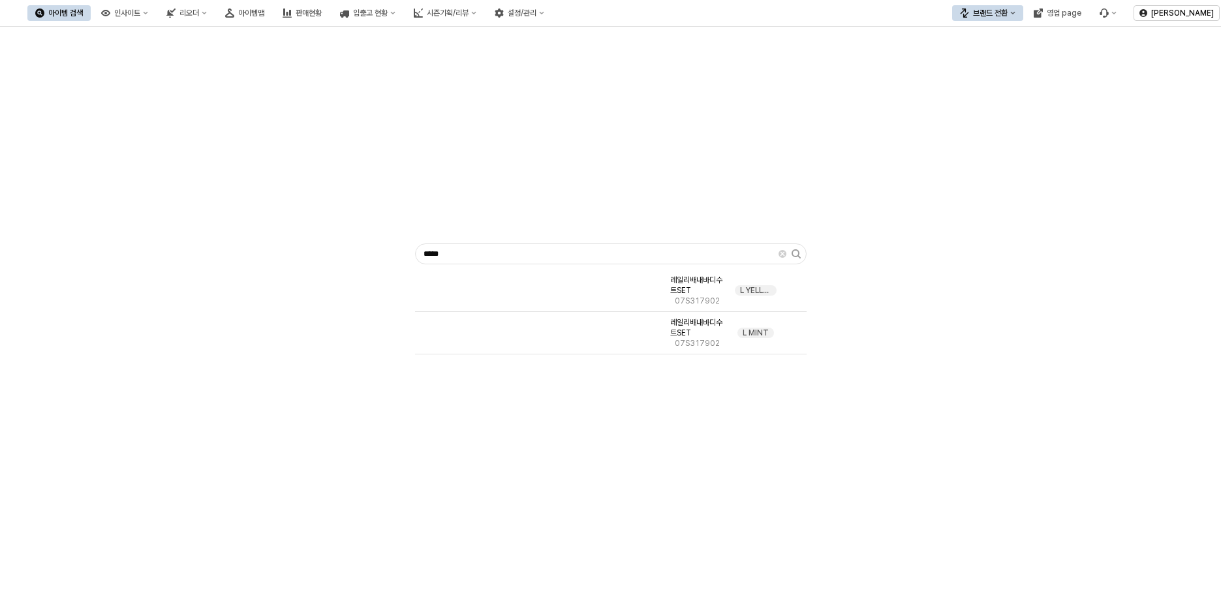
click at [566, 414] on div "레일리배내바디수트SET 07S317902 L YELLOW 레일리배내바디수트SET 07S317902 L MINT" at bounding box center [611, 369] width 392 height 198
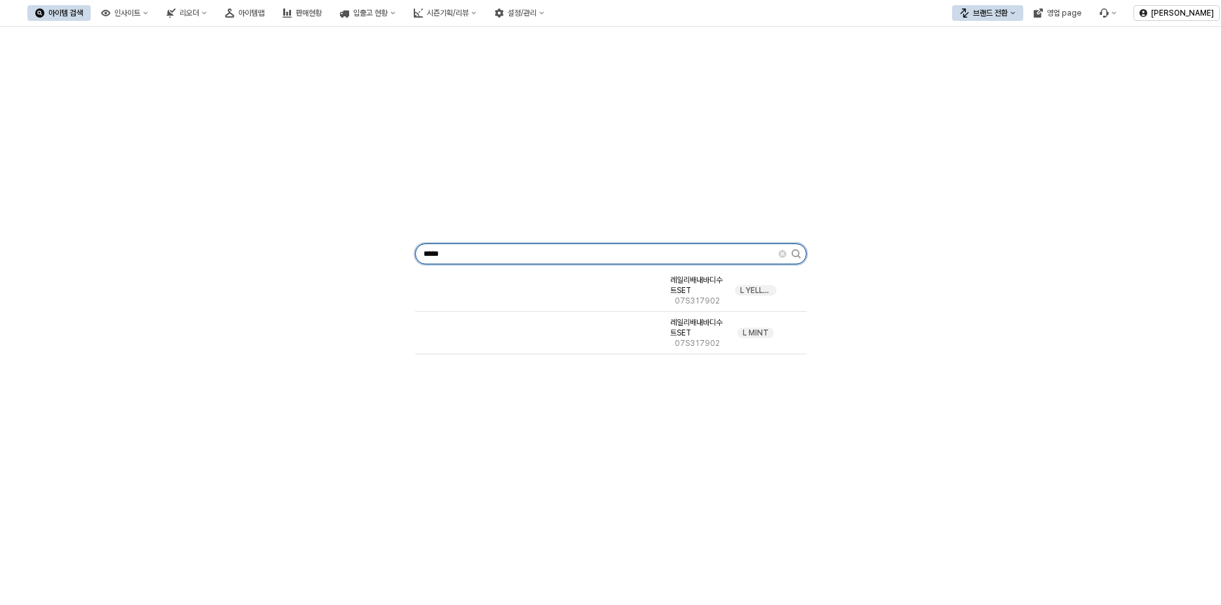
drag, startPoint x: 491, startPoint y: 255, endPoint x: 157, endPoint y: 258, distance: 334.8
click at [157, 258] on div "***** 레일리배내바디수트SET 07S317902 L YELLOW 레일리배내바디수트SET 07S317902 L MINT" at bounding box center [610, 251] width 1205 height 439
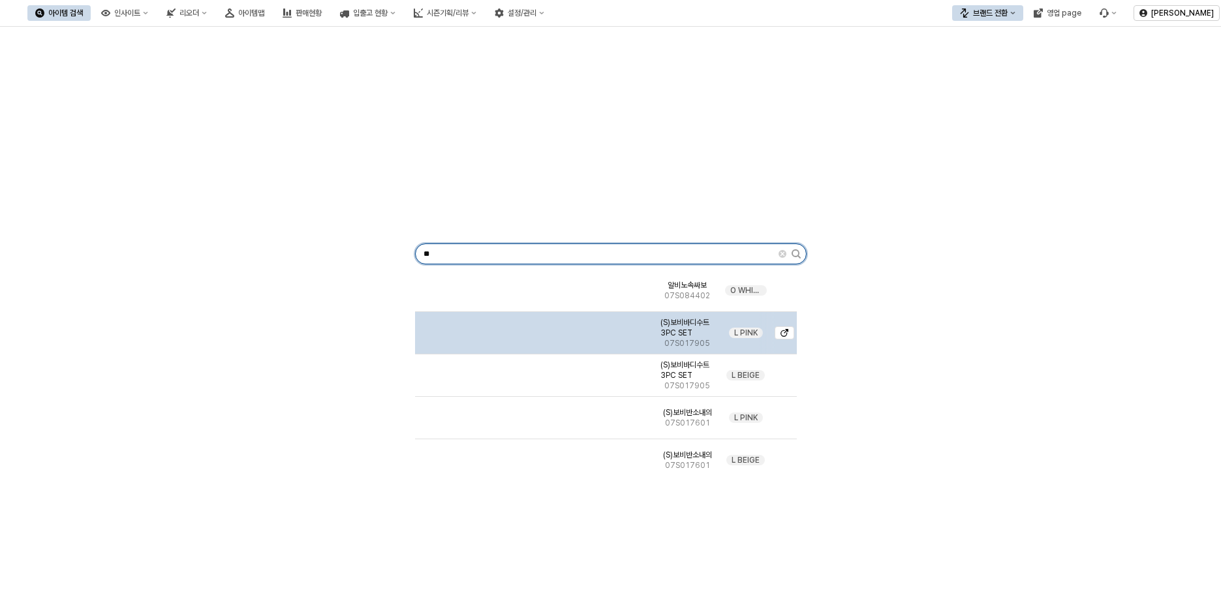
type input "**"
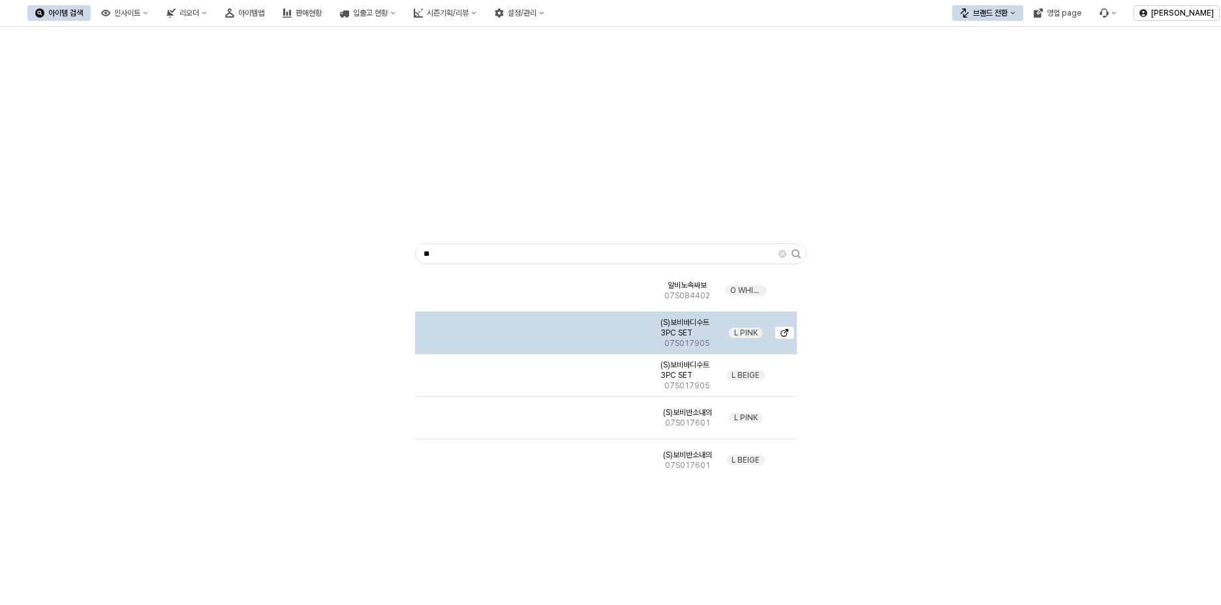
click at [535, 328] on img "App Frame" at bounding box center [535, 328] width 0 height 0
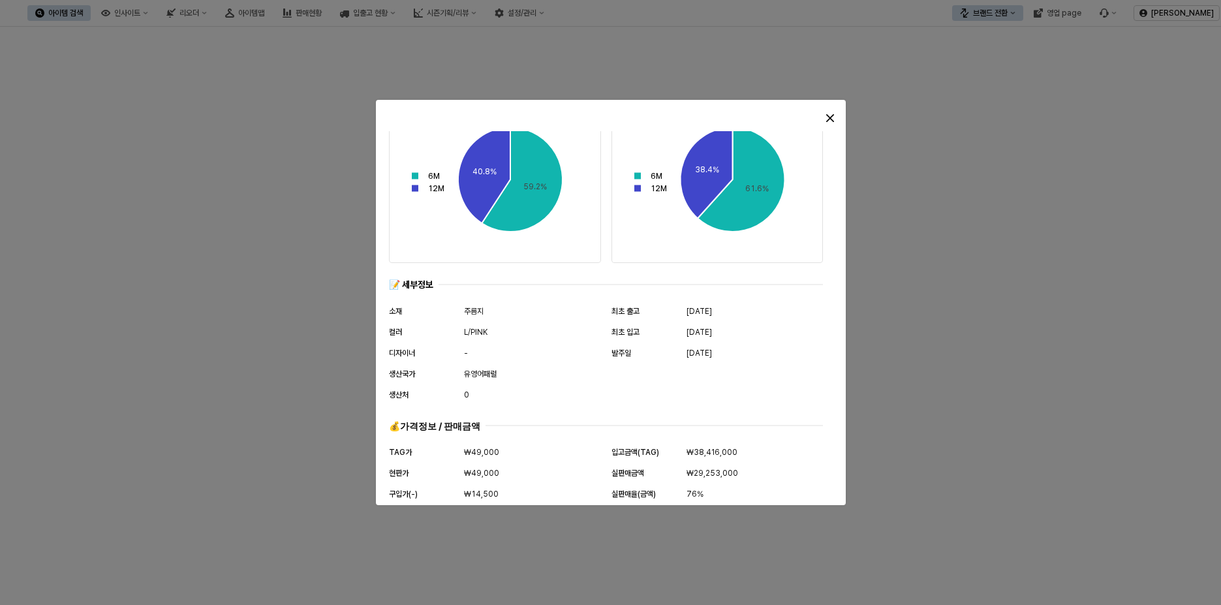
scroll to position [454, 0]
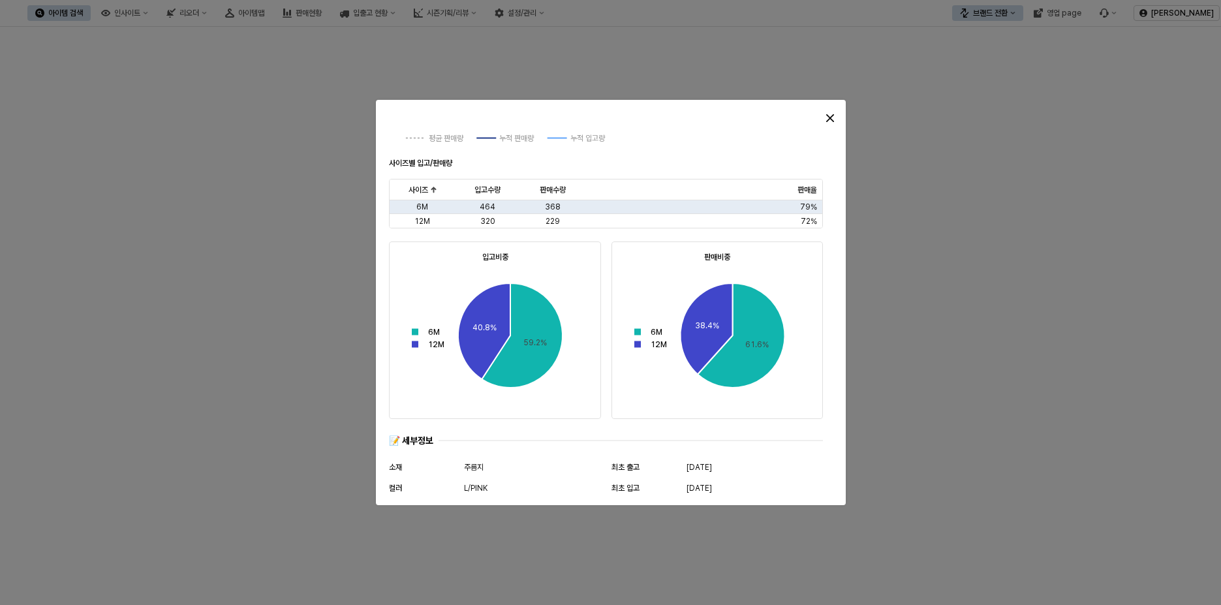
click at [869, 345] on div at bounding box center [610, 302] width 1221 height 605
